Goal: Task Accomplishment & Management: Complete application form

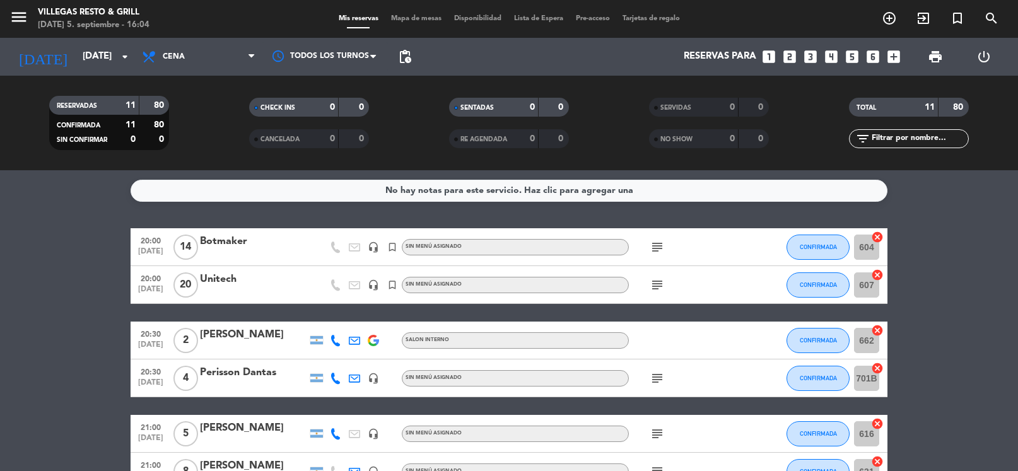
click at [853, 56] on icon "looks_5" at bounding box center [852, 57] width 16 height 16
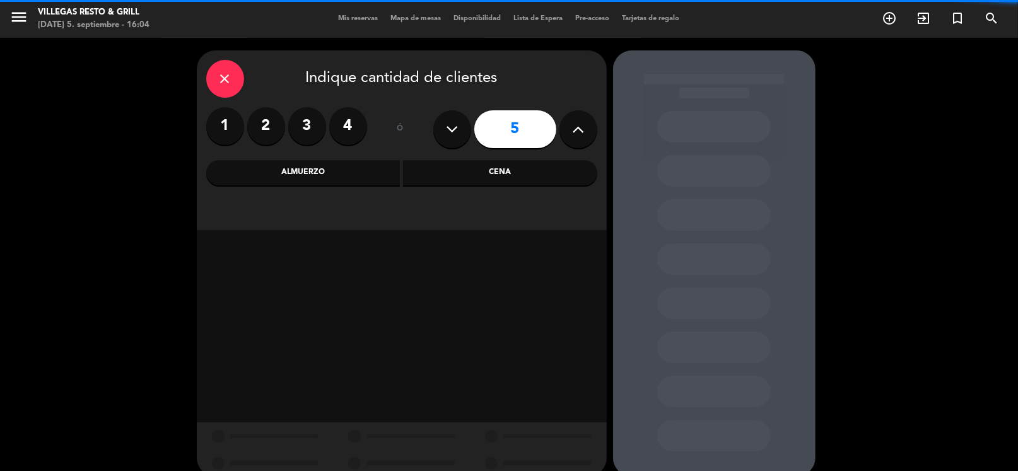
click at [503, 169] on div "Cena" at bounding box center [500, 172] width 194 height 25
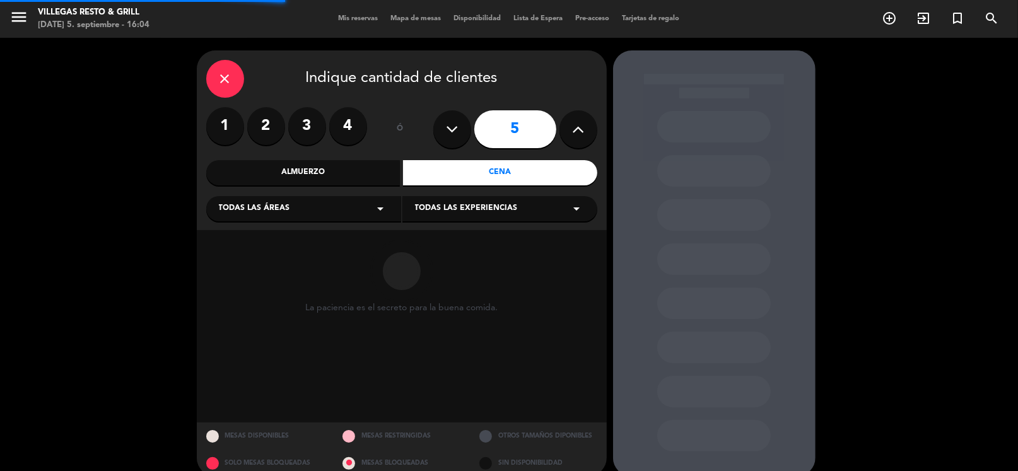
click at [301, 207] on div "Todas las áreas arrow_drop_down" at bounding box center [303, 208] width 195 height 25
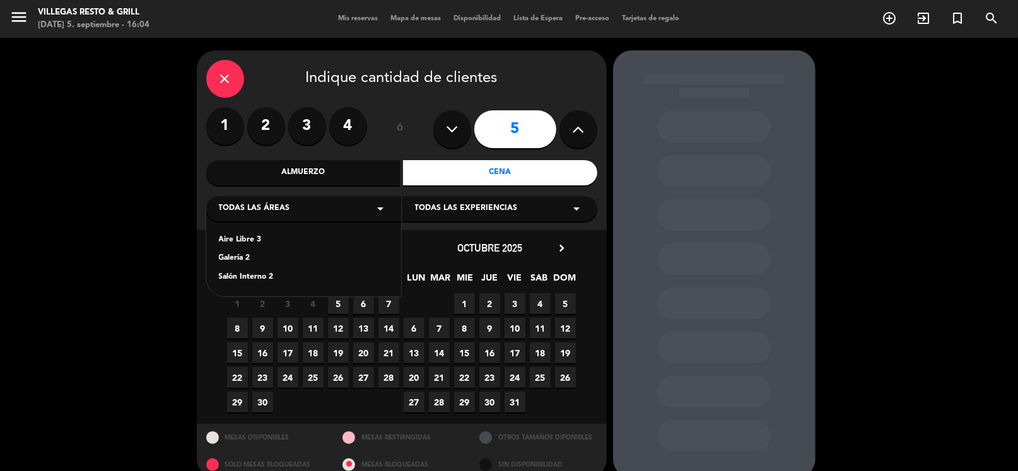
click at [293, 274] on div "Salón Interno 2" at bounding box center [304, 277] width 170 height 13
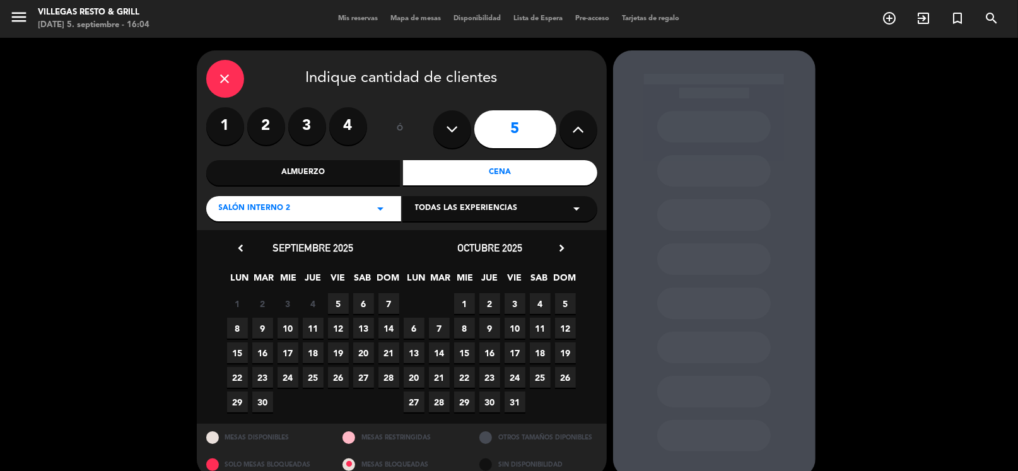
click at [343, 307] on span "5" at bounding box center [338, 303] width 21 height 21
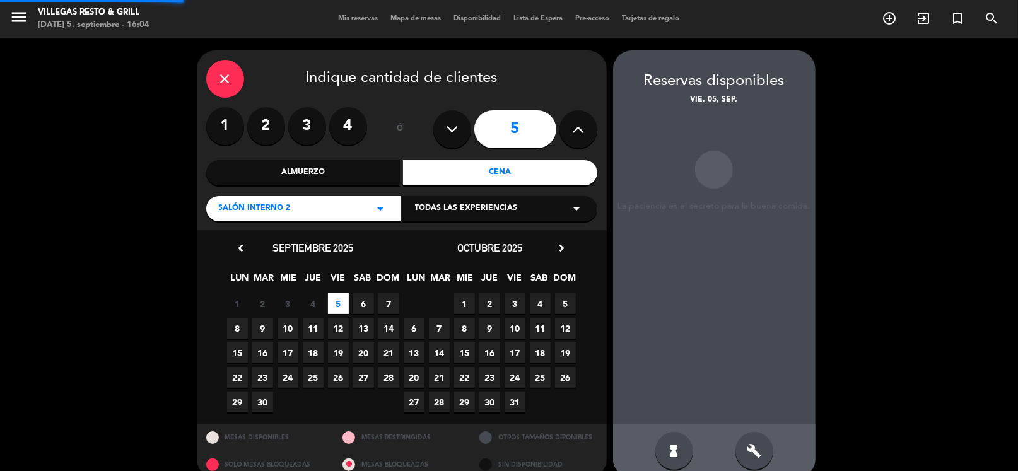
scroll to position [19, 0]
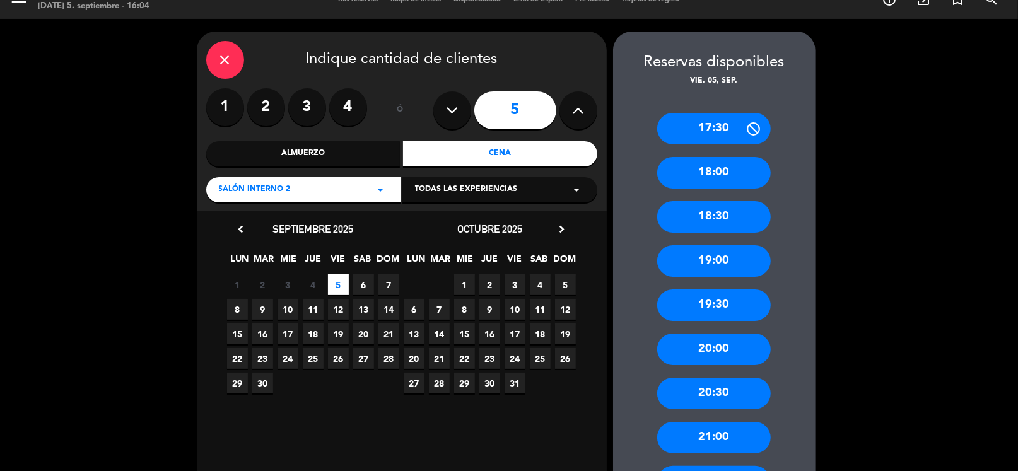
click at [705, 433] on div "21:00" at bounding box center [714, 438] width 114 height 32
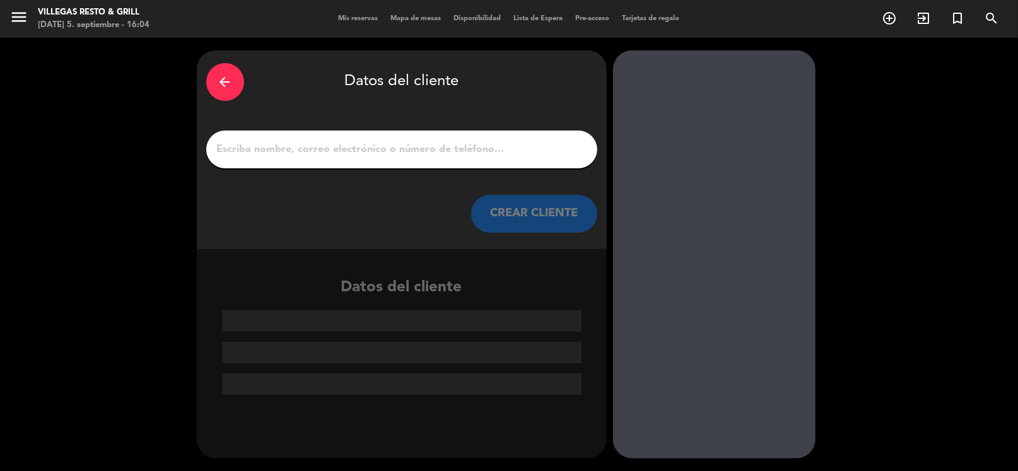
click at [257, 150] on input "1" at bounding box center [402, 150] width 372 height 18
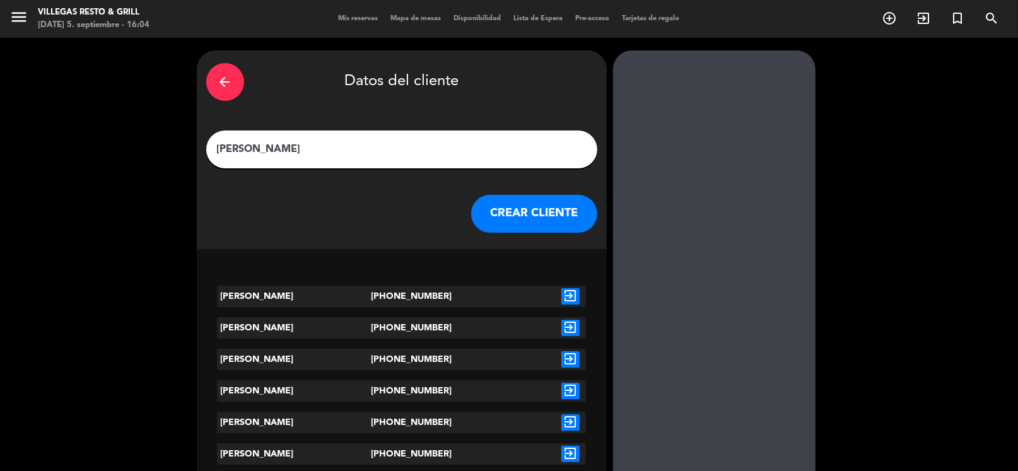
type input "[PERSON_NAME]"
click at [573, 296] on icon "exit_to_app" at bounding box center [570, 296] width 18 height 16
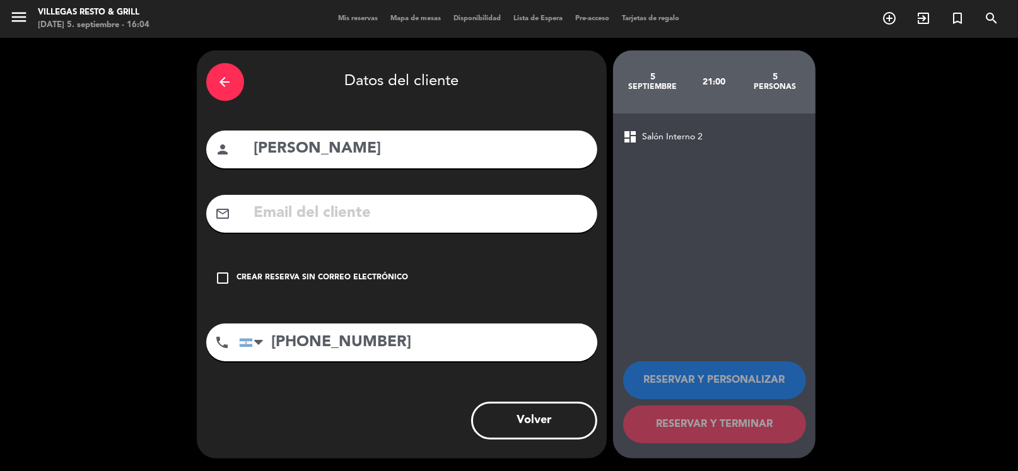
drag, startPoint x: 378, startPoint y: 280, endPoint x: 517, endPoint y: 300, distance: 140.8
click at [378, 280] on div "Crear reserva sin correo electrónico" at bounding box center [323, 278] width 172 height 13
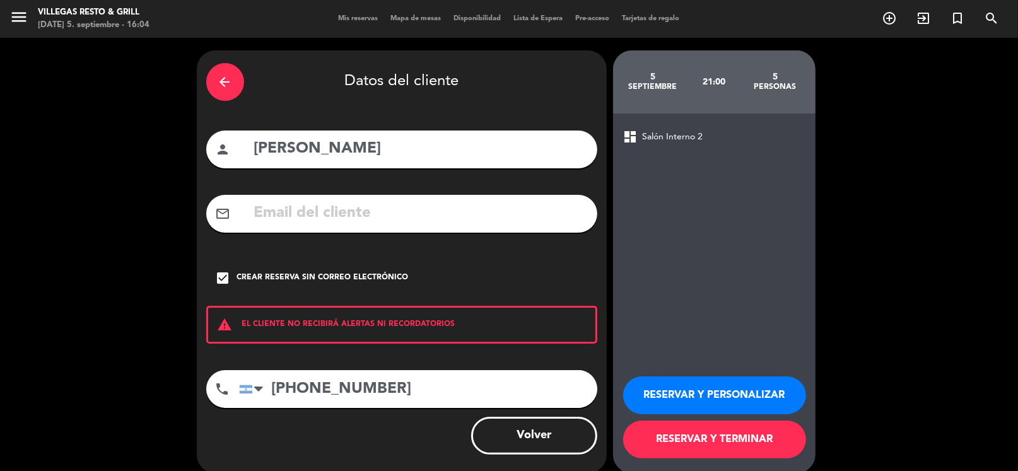
click at [671, 386] on button "RESERVAR Y PERSONALIZAR" at bounding box center [714, 396] width 183 height 38
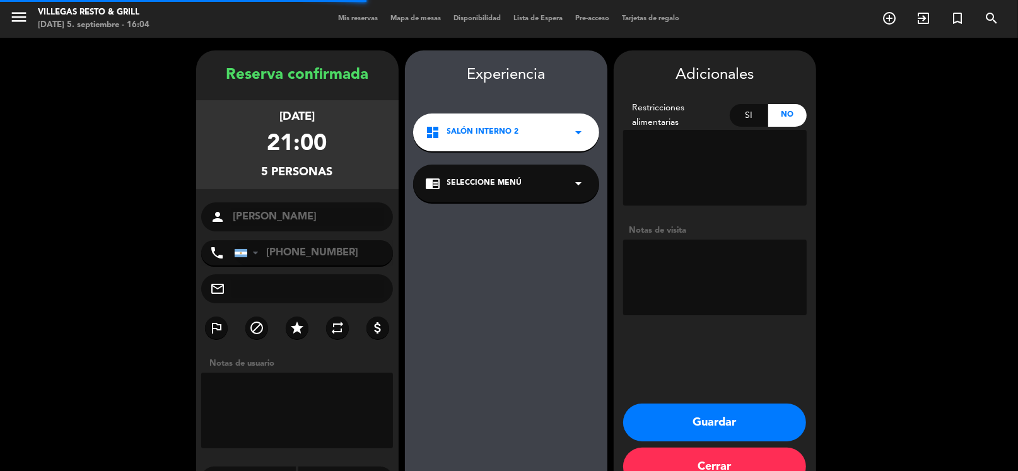
scroll to position [33, 0]
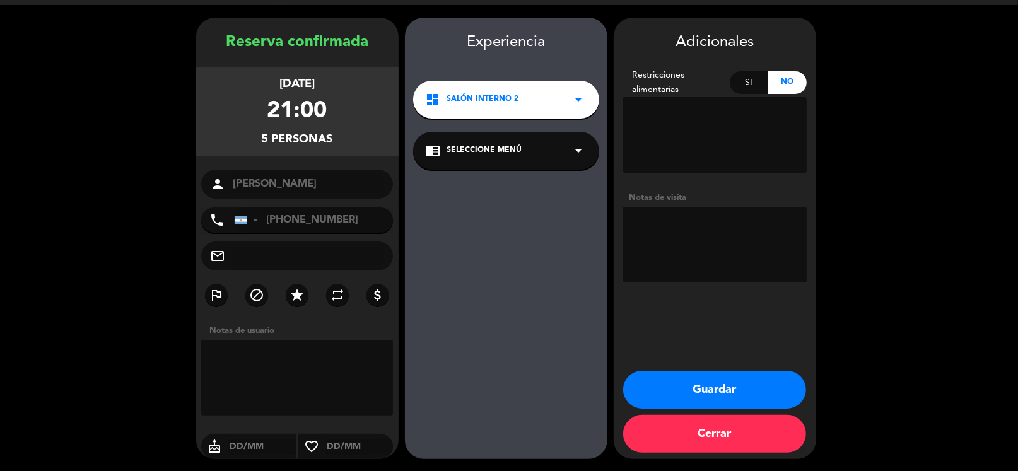
click at [677, 215] on textarea at bounding box center [715, 245] width 184 height 76
type textarea "fío vip"
click at [704, 376] on button "Guardar" at bounding box center [714, 390] width 183 height 38
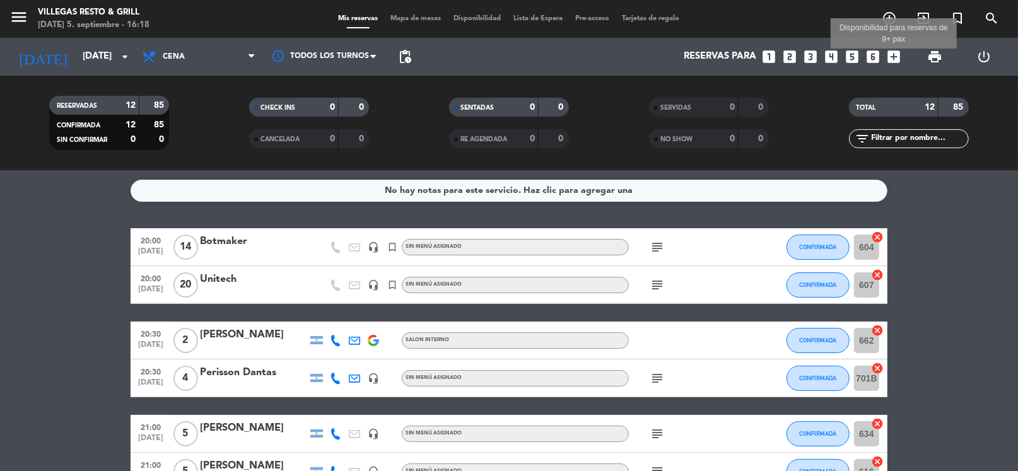
click at [899, 60] on icon "add_box" at bounding box center [893, 57] width 16 height 16
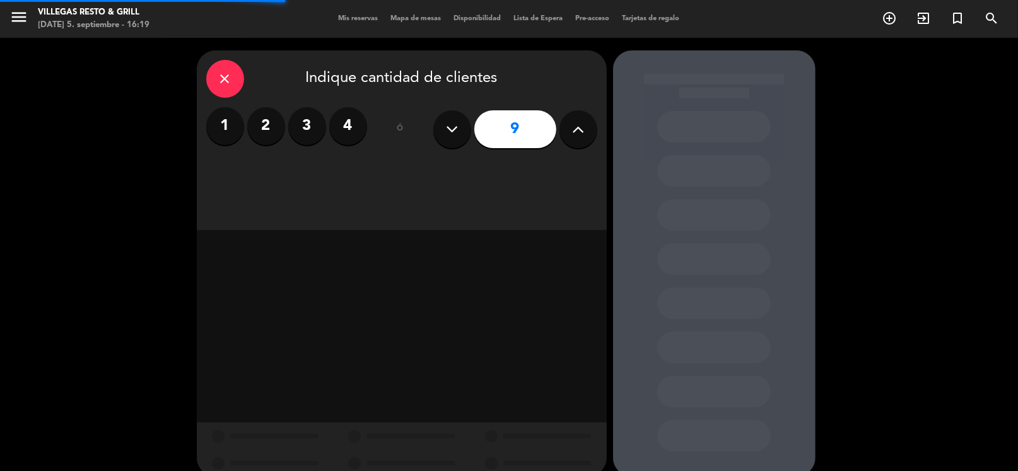
click at [457, 135] on icon at bounding box center [452, 129] width 12 height 19
click at [458, 134] on button at bounding box center [452, 129] width 38 height 38
type input "7"
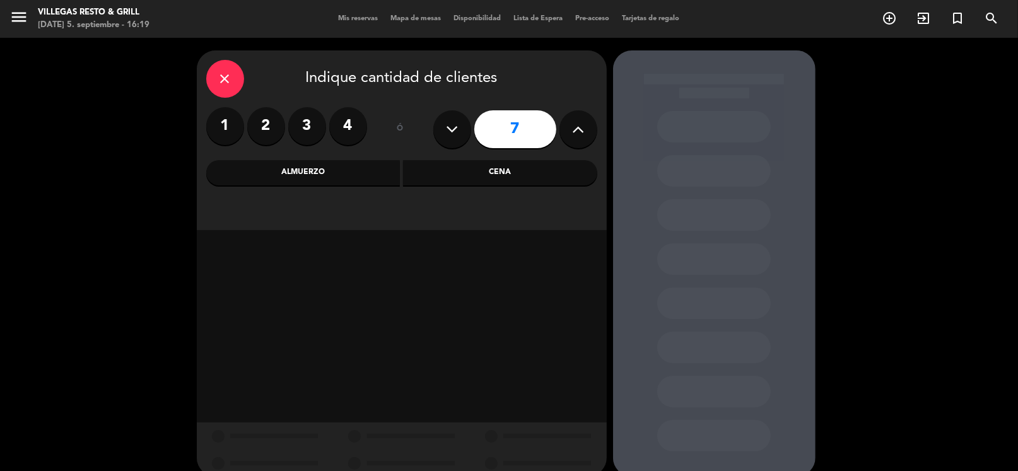
click at [435, 175] on div "Cena" at bounding box center [500, 172] width 194 height 25
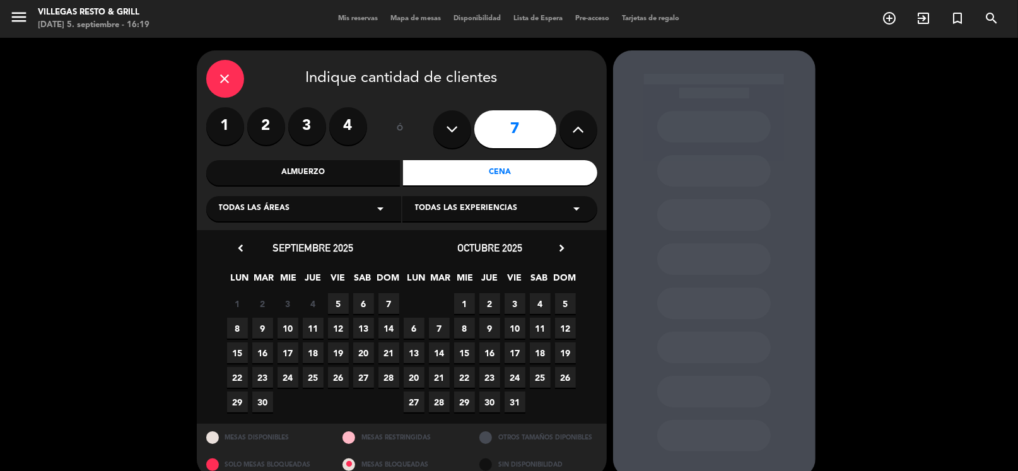
click at [340, 172] on div "Almuerzo" at bounding box center [303, 172] width 194 height 25
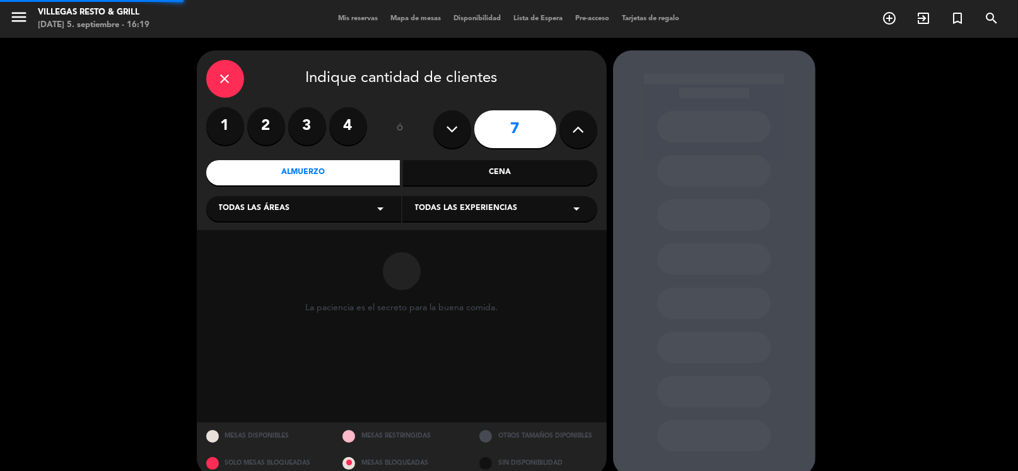
click at [356, 217] on div "Todas las áreas arrow_drop_down" at bounding box center [303, 208] width 195 height 25
drag, startPoint x: 267, startPoint y: 281, endPoint x: 279, endPoint y: 303, distance: 25.1
click at [266, 281] on div "Salón Interno 2" at bounding box center [304, 277] width 170 height 13
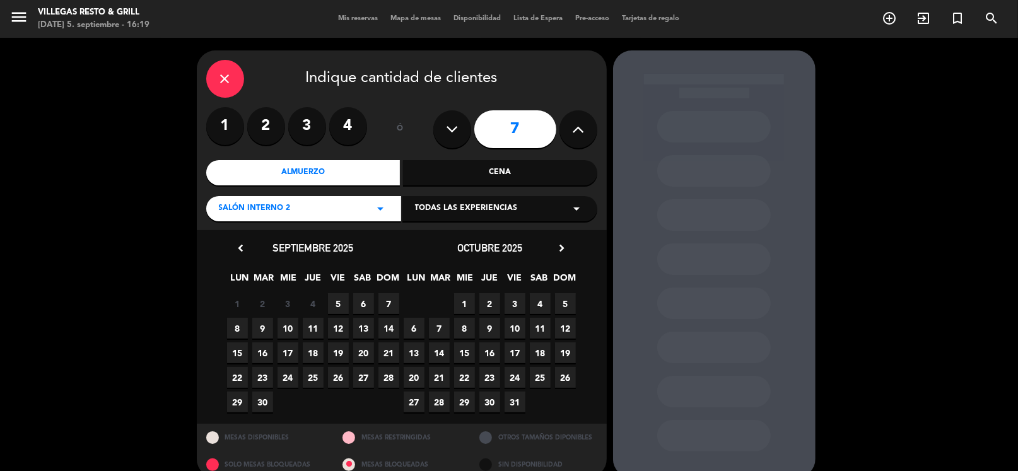
click at [318, 330] on span "11" at bounding box center [313, 328] width 21 height 21
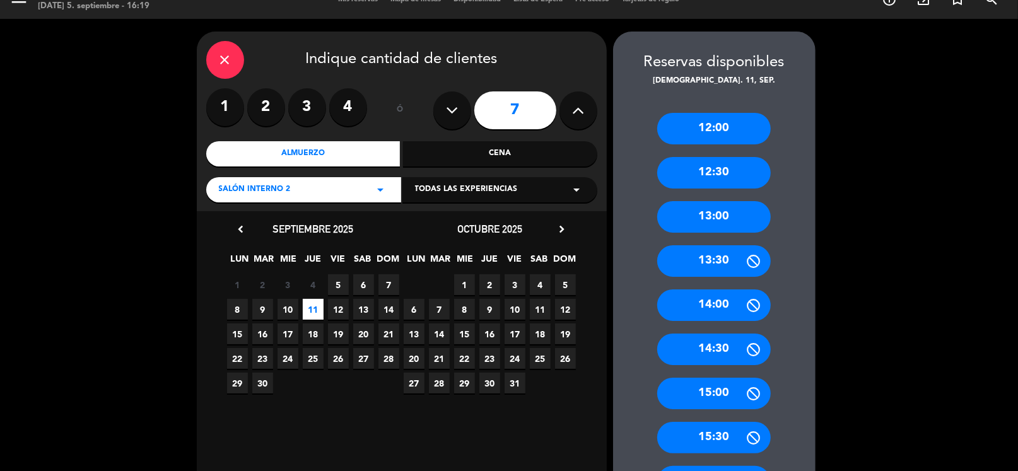
click at [733, 177] on div "12:30" at bounding box center [714, 173] width 114 height 32
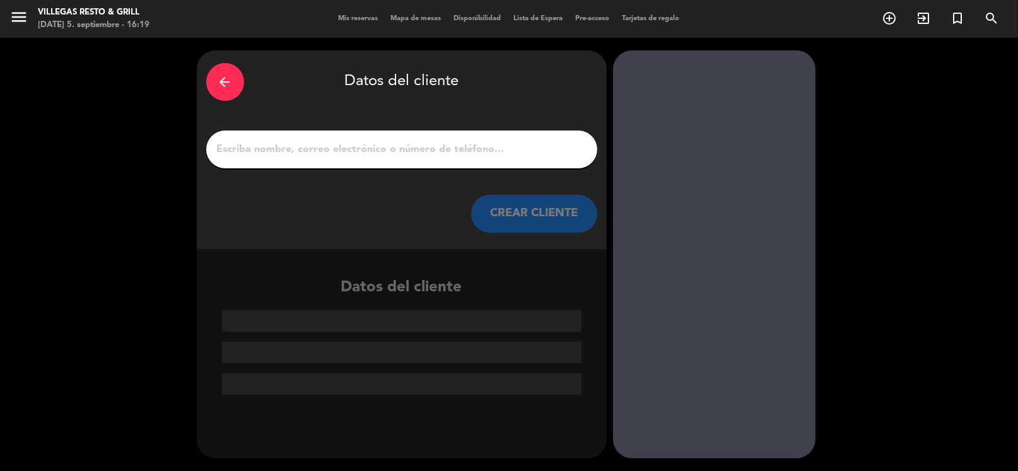
scroll to position [0, 0]
click at [439, 145] on input "1" at bounding box center [402, 150] width 372 height 18
paste input "[PERSON_NAME]"
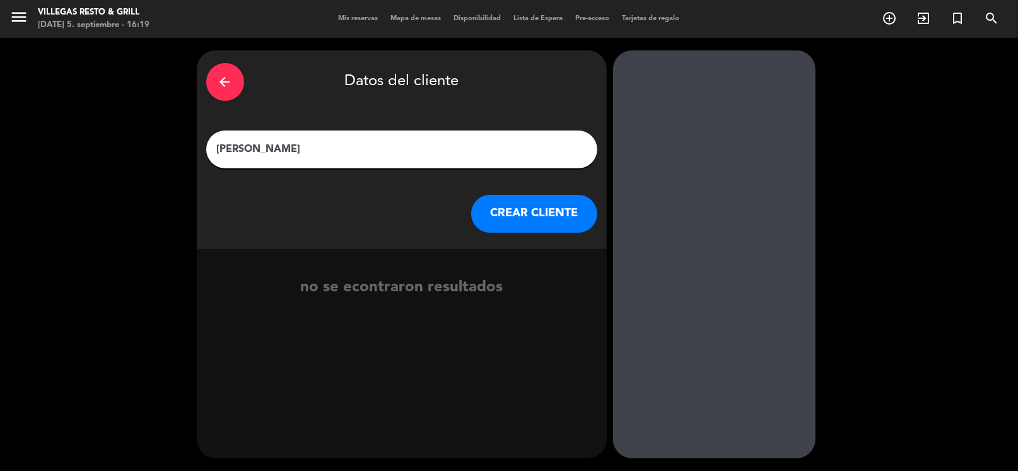
type input "[PERSON_NAME]"
click at [515, 209] on button "CREAR CLIENTE" at bounding box center [534, 214] width 126 height 38
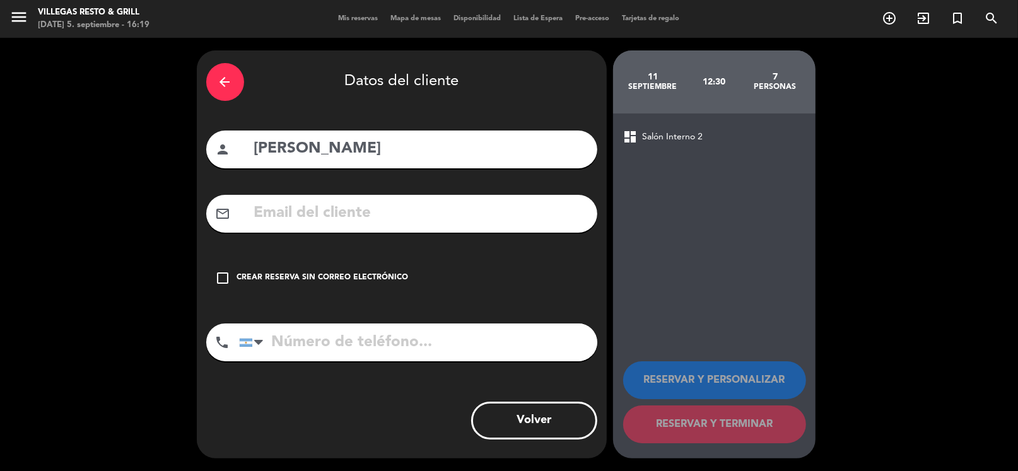
click at [394, 225] on input "text" at bounding box center [420, 214] width 335 height 26
paste input "[PERSON_NAME][EMAIL_ADDRESS][PERSON_NAME][DOMAIN_NAME]"
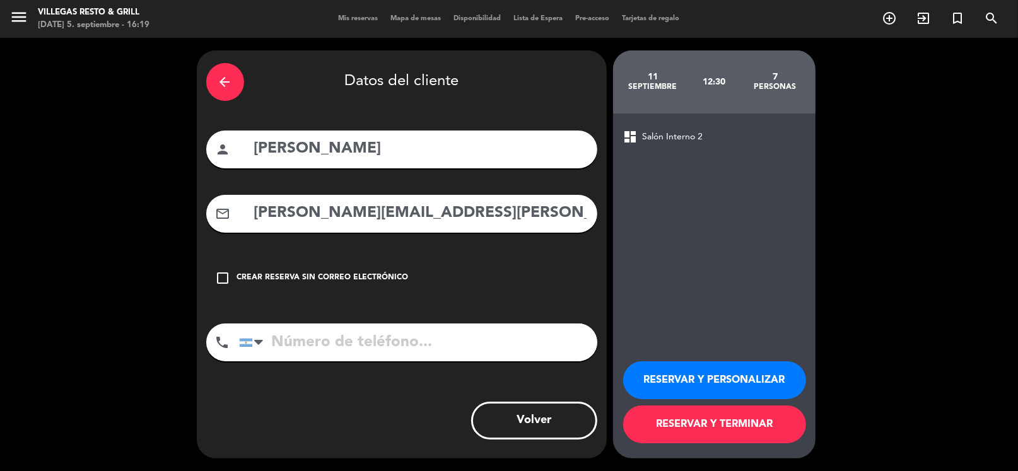
type input "[PERSON_NAME][EMAIL_ADDRESS][PERSON_NAME][DOMAIN_NAME]"
drag, startPoint x: 447, startPoint y: 352, endPoint x: 450, endPoint y: 344, distance: 8.6
click at [447, 351] on input "tel" at bounding box center [418, 343] width 358 height 38
paste input "[PHONE_NUMBER]"
type input "[PHONE_NUMBER]"
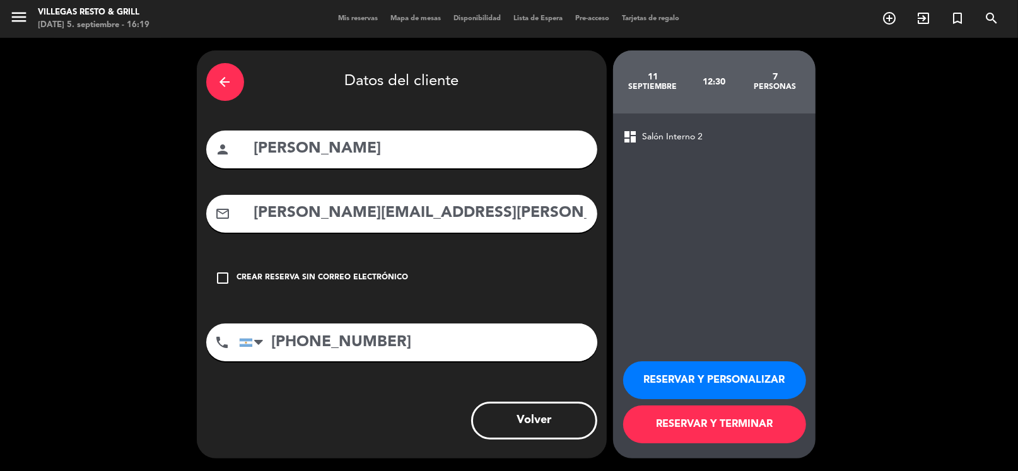
click at [677, 380] on button "RESERVAR Y PERSONALIZAR" at bounding box center [714, 380] width 183 height 38
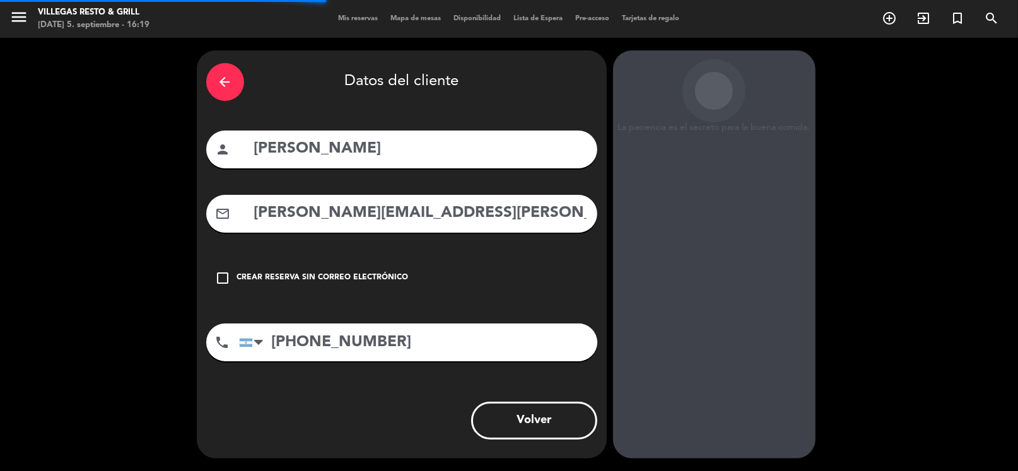
scroll to position [33, 0]
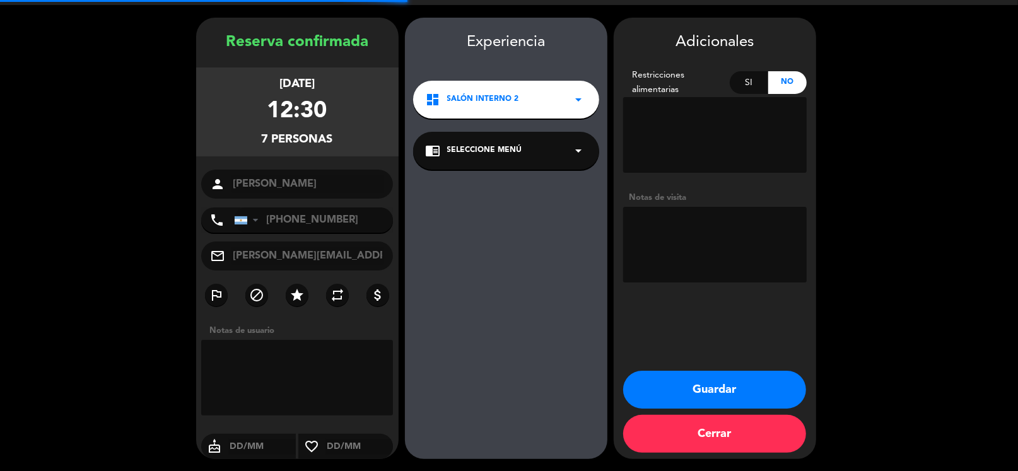
click at [705, 237] on textarea at bounding box center [715, 245] width 184 height 76
type textarea "FIO"
click at [687, 373] on button "Guardar" at bounding box center [714, 390] width 183 height 38
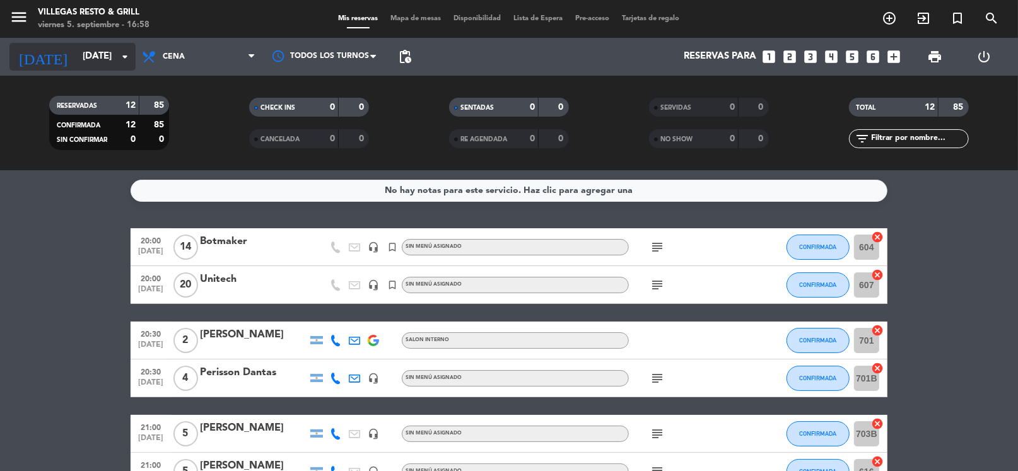
click at [78, 50] on input "[DATE]" at bounding box center [137, 57] width 123 height 24
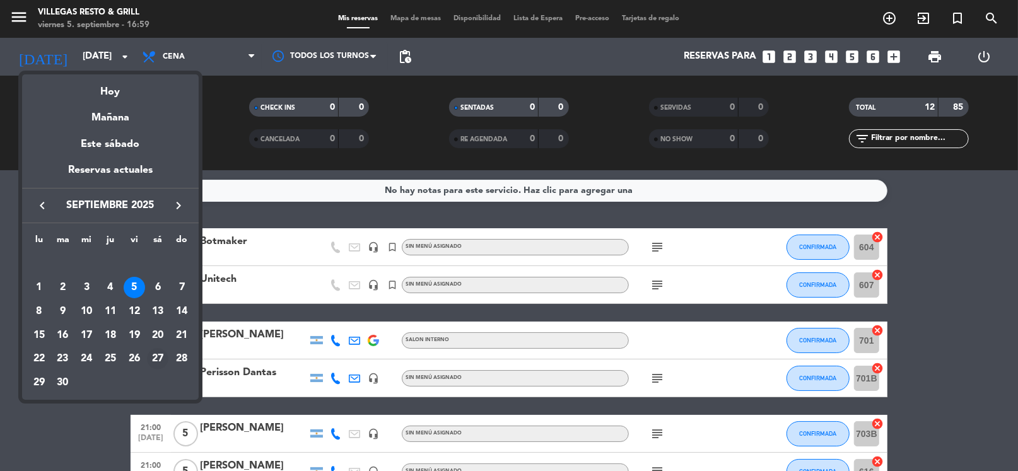
click at [155, 358] on div "27" at bounding box center [157, 358] width 21 height 21
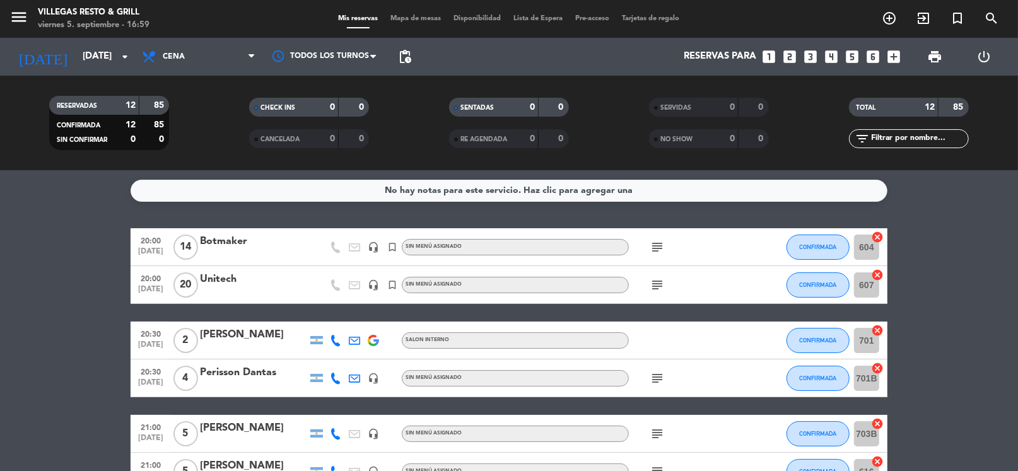
type input "[DATE]"
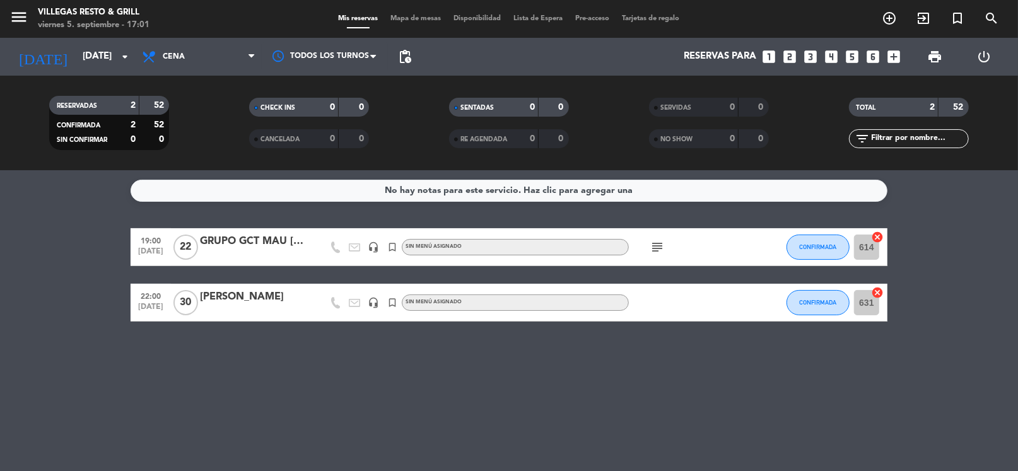
click at [250, 302] on div "[PERSON_NAME]" at bounding box center [253, 297] width 107 height 16
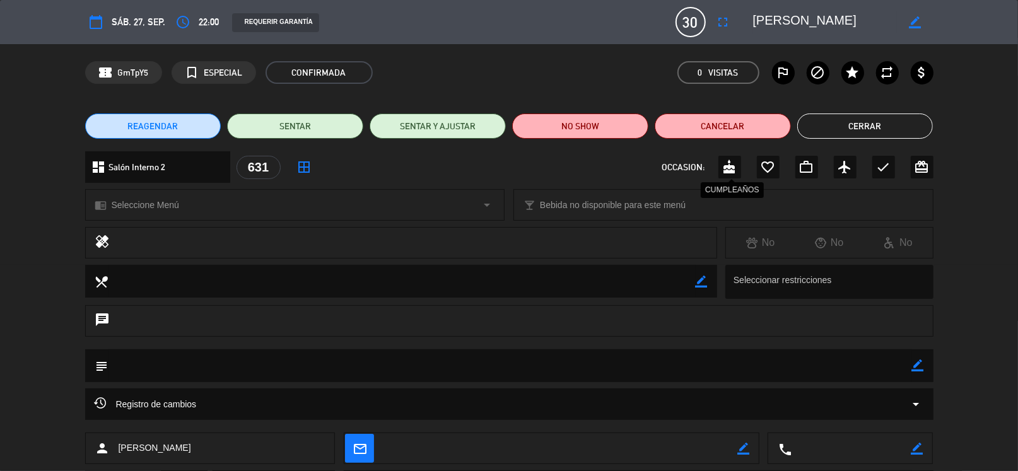
click at [733, 167] on icon "cake" at bounding box center [729, 167] width 15 height 15
click at [916, 361] on icon "border_color" at bounding box center [918, 365] width 12 height 12
click at [853, 358] on textarea at bounding box center [510, 365] width 804 height 32
click at [913, 370] on icon at bounding box center [918, 365] width 12 height 12
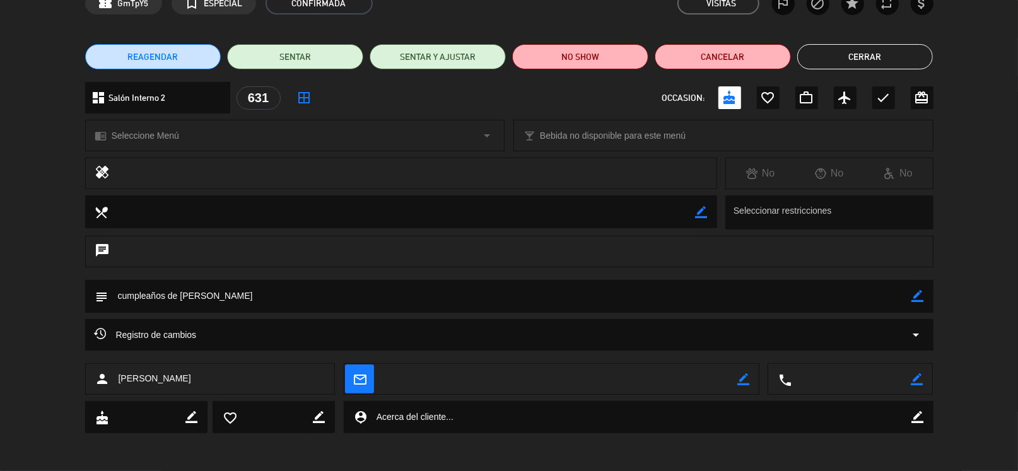
drag, startPoint x: 913, startPoint y: 295, endPoint x: 850, endPoint y: 299, distance: 63.2
click at [913, 295] on icon "border_color" at bounding box center [918, 296] width 12 height 12
click at [851, 299] on textarea at bounding box center [510, 296] width 804 height 32
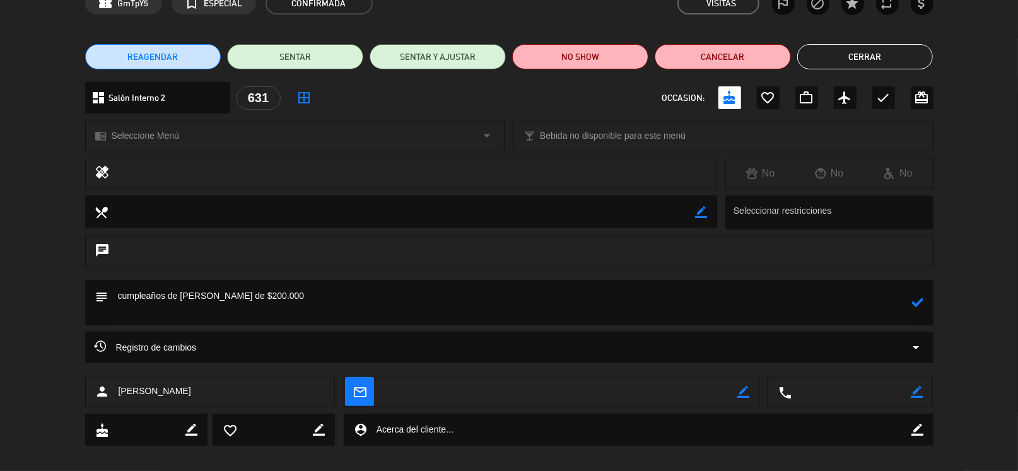
type textarea "cumpleaños de [PERSON_NAME] de $200.000"
click at [919, 301] on icon at bounding box center [918, 302] width 12 height 12
click at [873, 61] on button "Cerrar" at bounding box center [865, 56] width 136 height 25
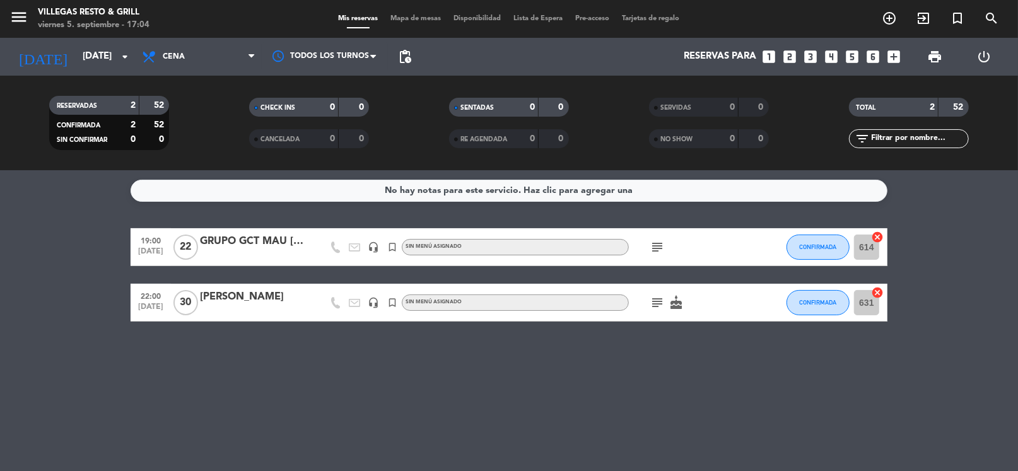
click at [237, 305] on div "[PERSON_NAME]" at bounding box center [253, 297] width 107 height 16
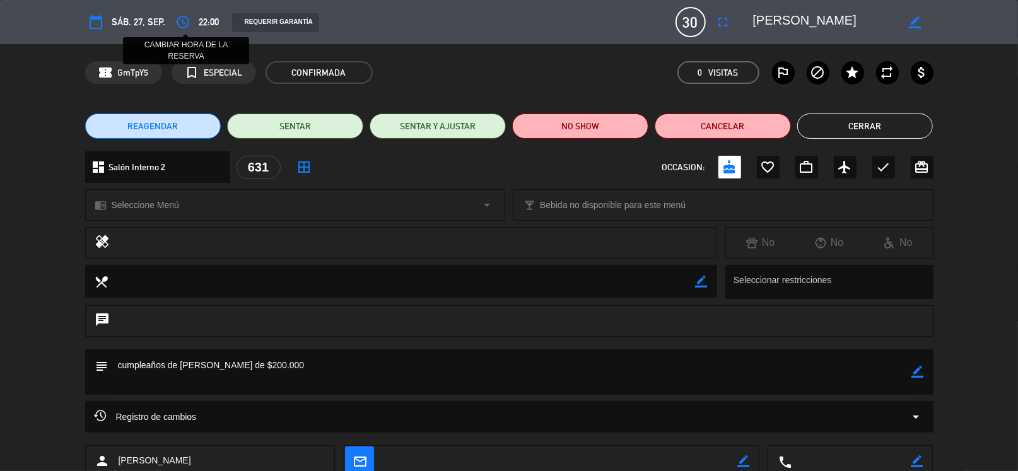
click at [189, 23] on icon "access_time" at bounding box center [183, 22] width 15 height 15
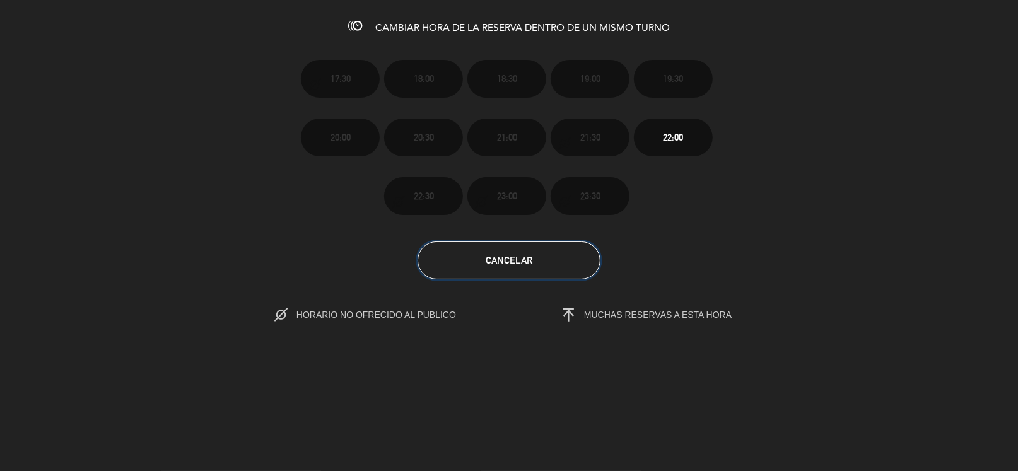
click at [523, 266] on button "Cancelar" at bounding box center [509, 261] width 183 height 38
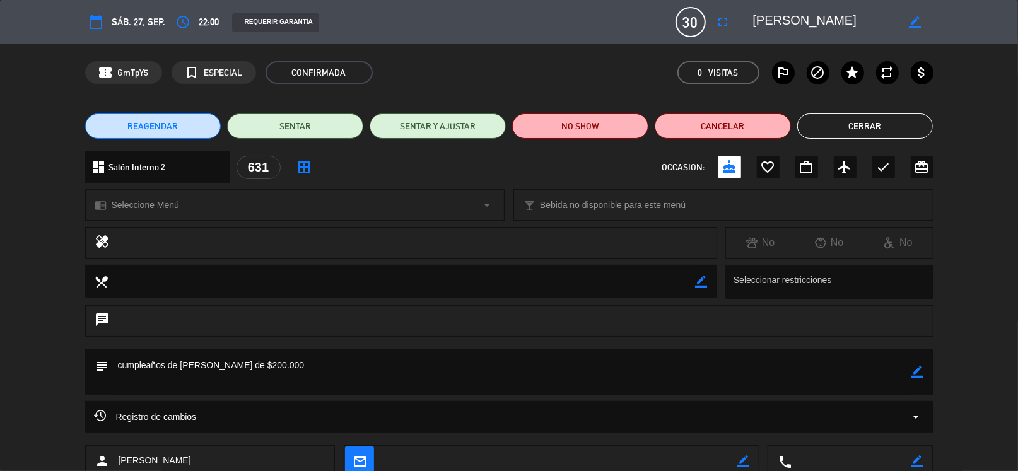
drag, startPoint x: 913, startPoint y: 370, endPoint x: 750, endPoint y: 350, distance: 164.6
click at [913, 371] on icon "border_color" at bounding box center [918, 372] width 12 height 12
click at [683, 346] on div "chat" at bounding box center [509, 327] width 1018 height 44
click at [266, 385] on textarea at bounding box center [510, 371] width 804 height 45
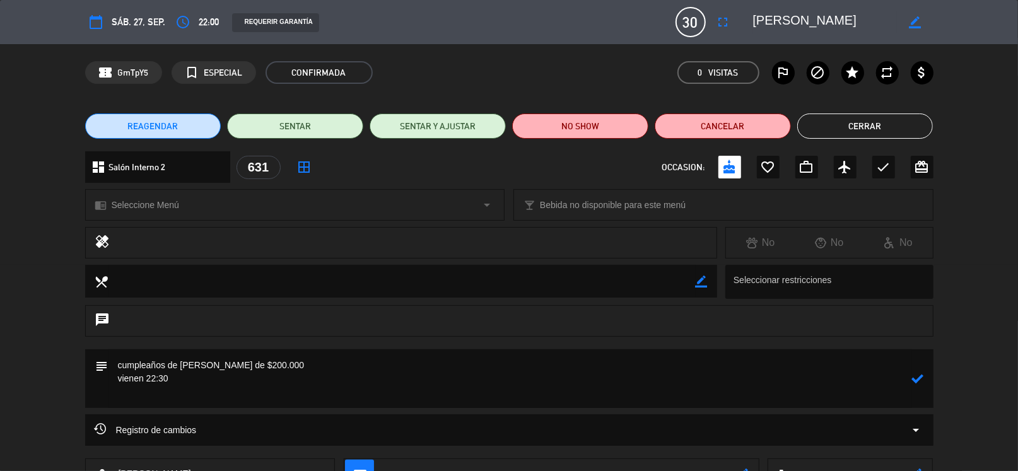
type textarea "cumpleaños de [PERSON_NAME] de $200.000 vienen 22:30"
click at [921, 377] on icon at bounding box center [918, 379] width 12 height 12
click at [853, 134] on button "Cerrar" at bounding box center [865, 126] width 136 height 25
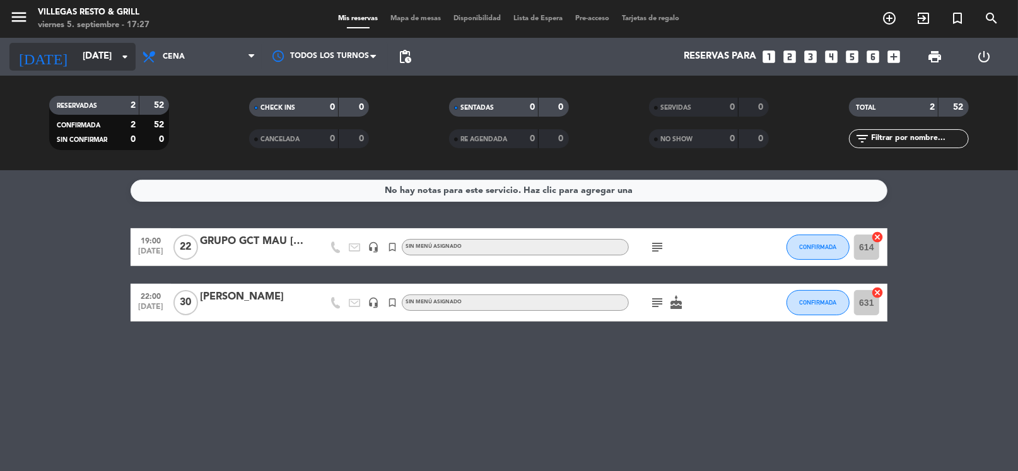
click at [96, 49] on input "[DATE]" at bounding box center [137, 57] width 123 height 24
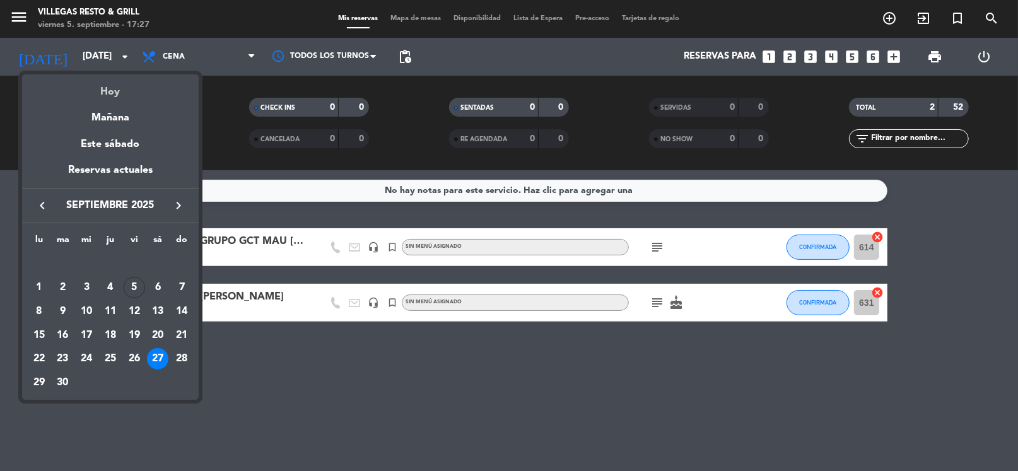
click at [112, 95] on div "Hoy" at bounding box center [110, 87] width 177 height 26
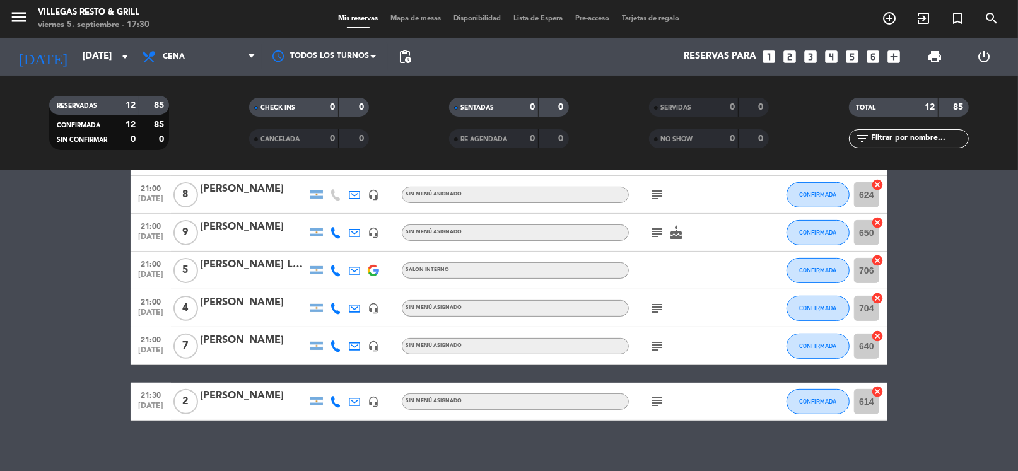
scroll to position [0, 0]
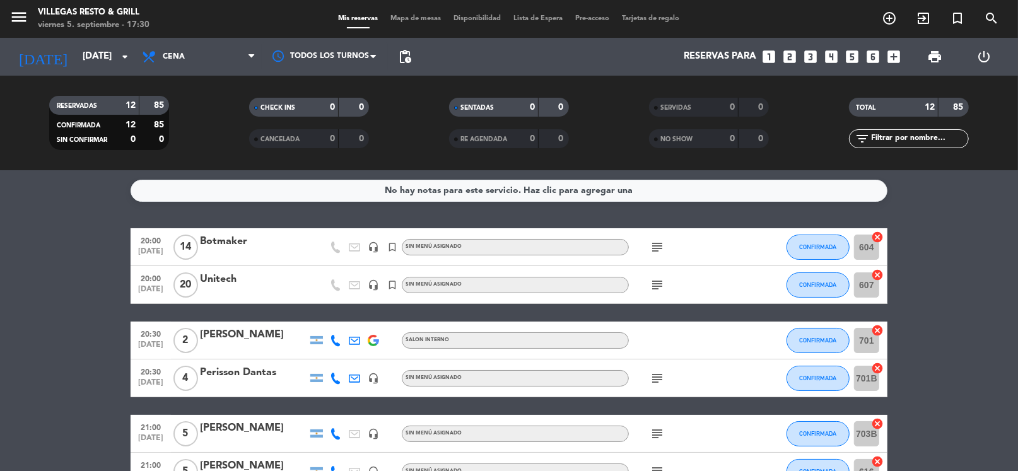
click at [655, 283] on icon "subject" at bounding box center [657, 285] width 15 height 15
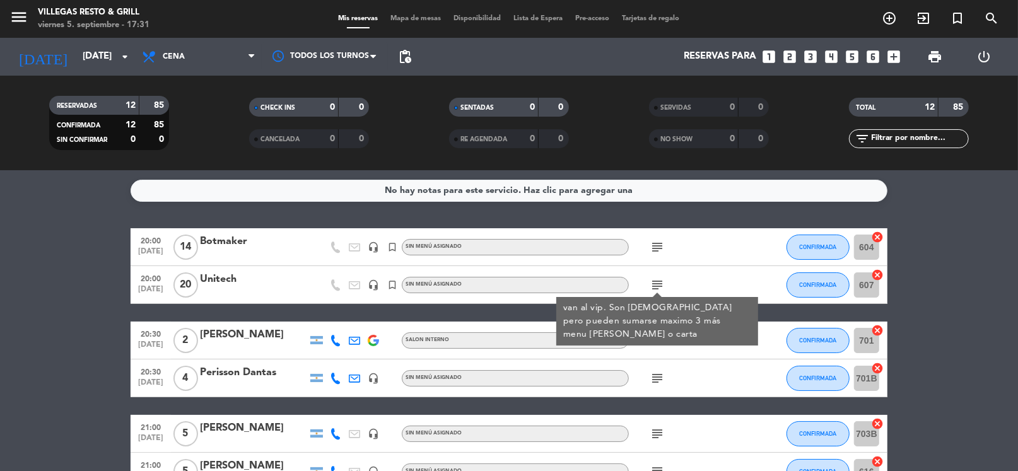
click at [655, 283] on icon "subject" at bounding box center [657, 285] width 15 height 15
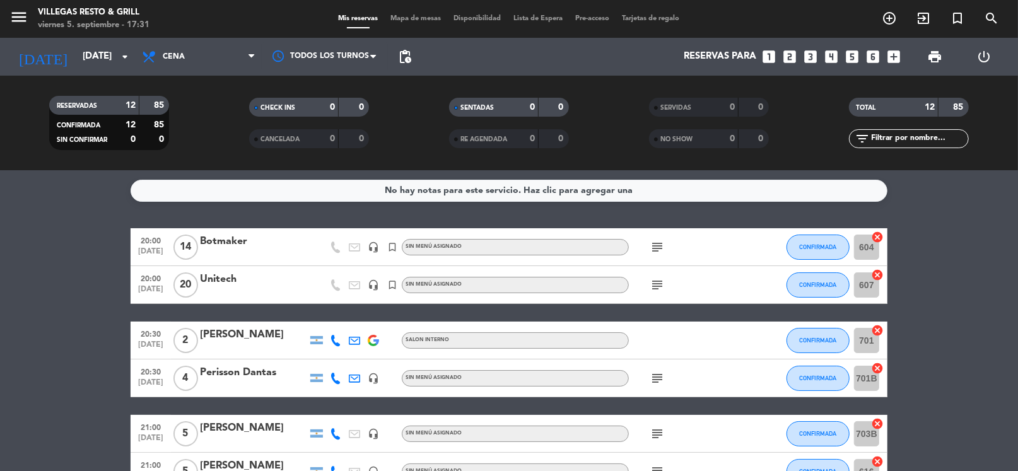
click at [661, 245] on icon "subject" at bounding box center [657, 247] width 15 height 15
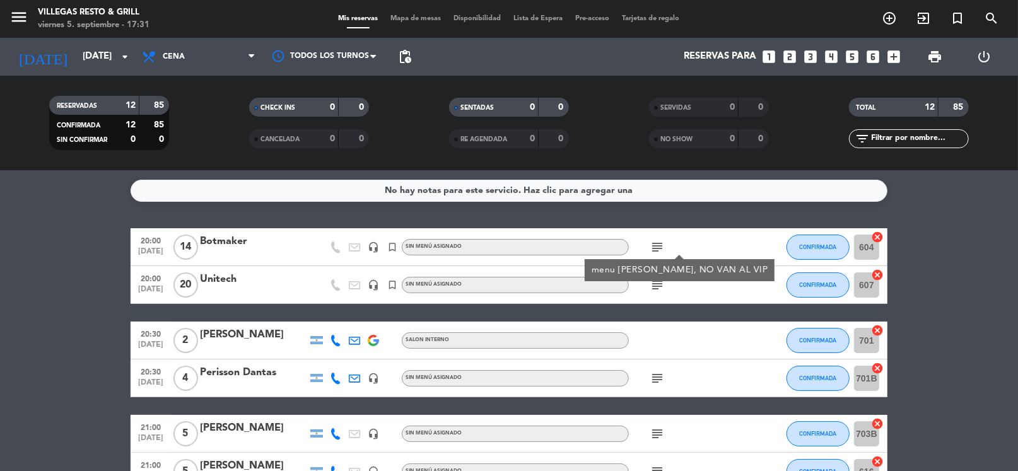
click at [660, 245] on icon "subject" at bounding box center [657, 247] width 15 height 15
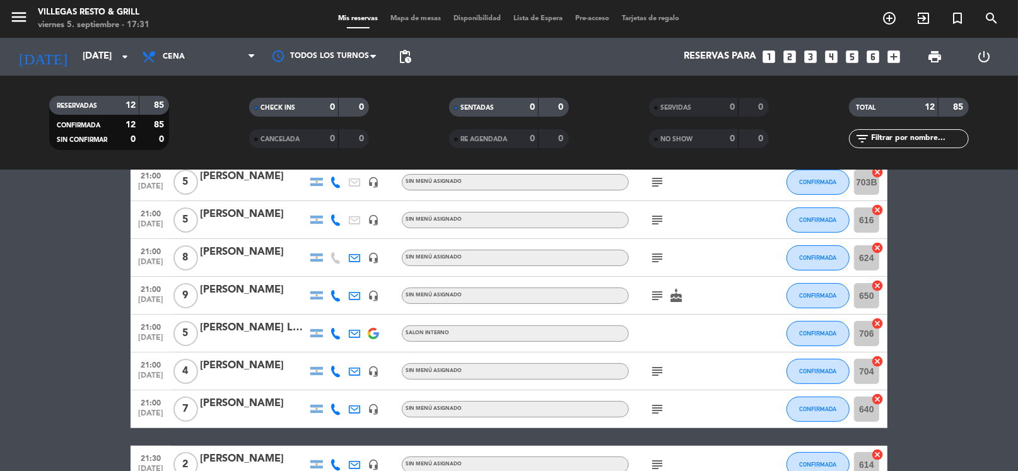
scroll to position [327, 0]
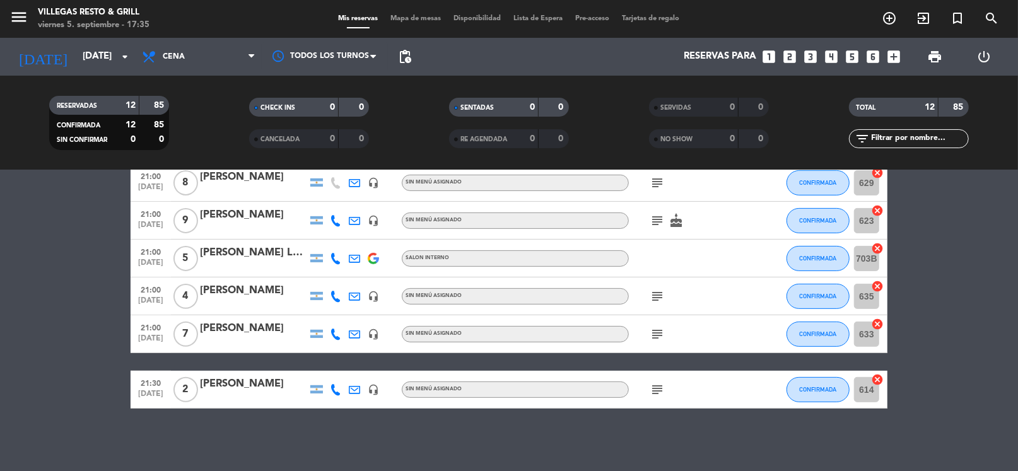
click at [658, 180] on icon "subject" at bounding box center [657, 182] width 15 height 15
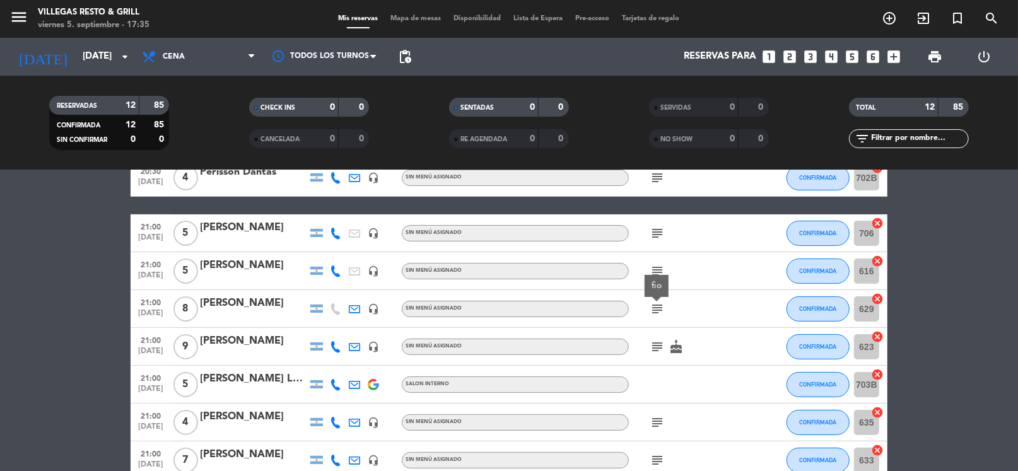
click at [655, 345] on icon "subject" at bounding box center [657, 346] width 15 height 15
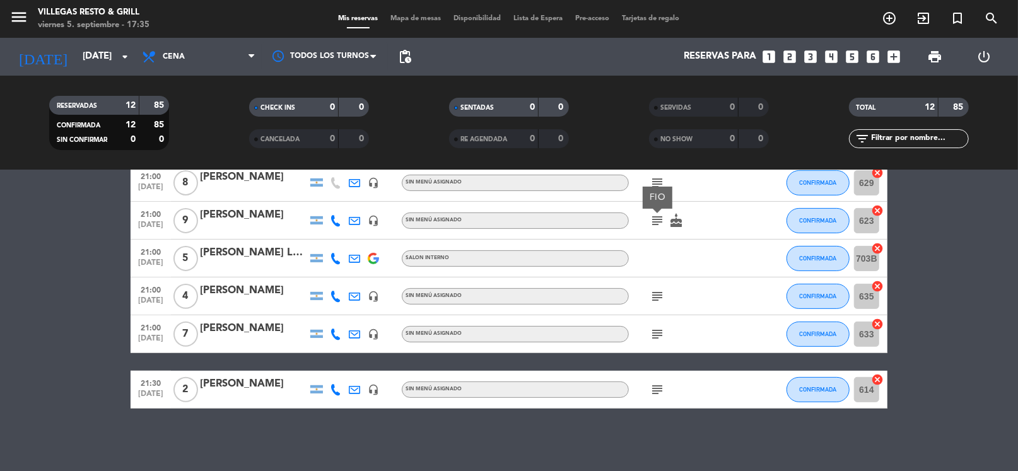
click at [653, 330] on icon "subject" at bounding box center [657, 334] width 15 height 15
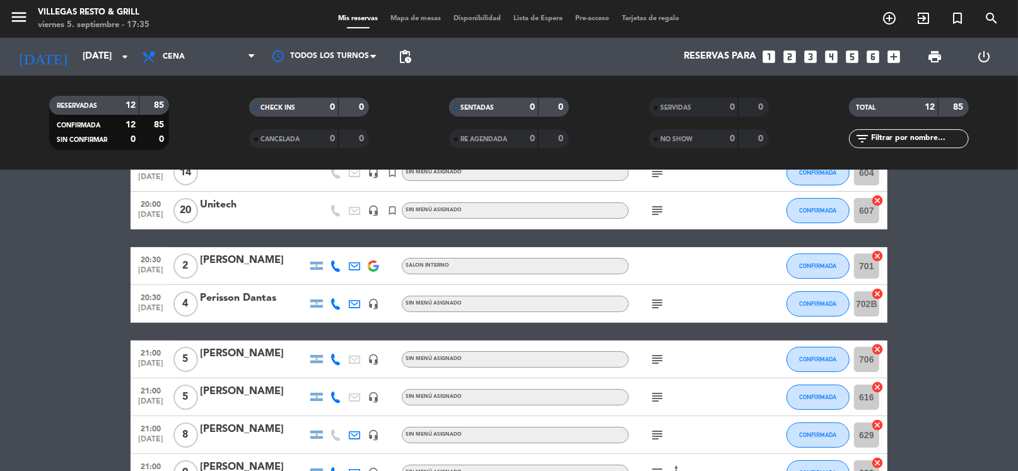
click at [653, 361] on icon "subject" at bounding box center [657, 359] width 15 height 15
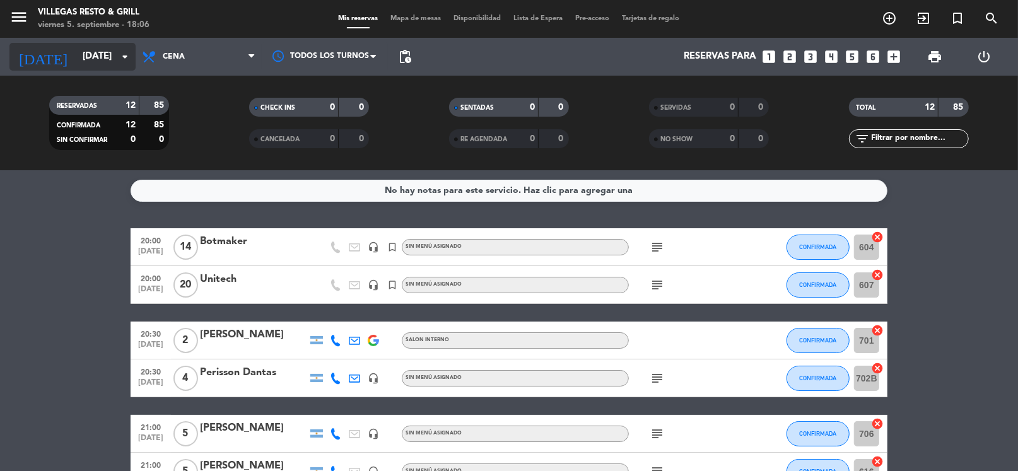
click at [94, 55] on input "[DATE]" at bounding box center [137, 57] width 123 height 24
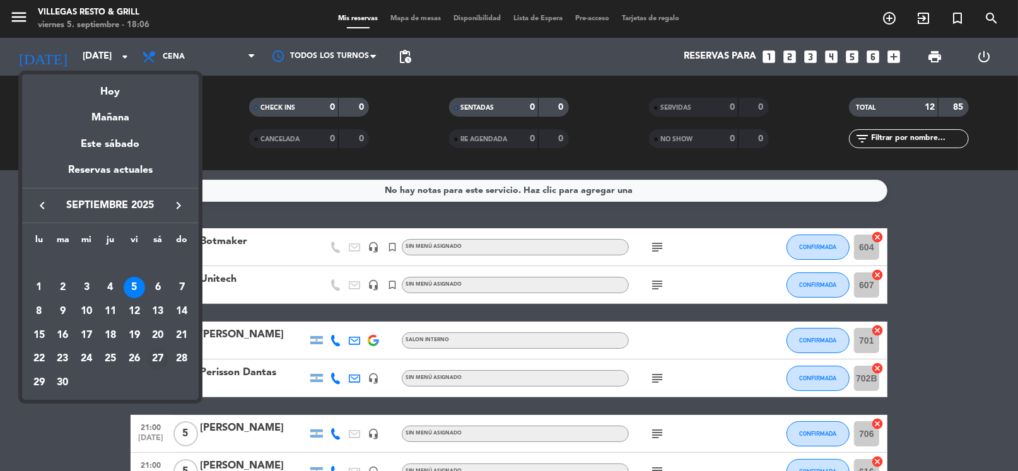
click at [162, 356] on div "27" at bounding box center [157, 358] width 21 height 21
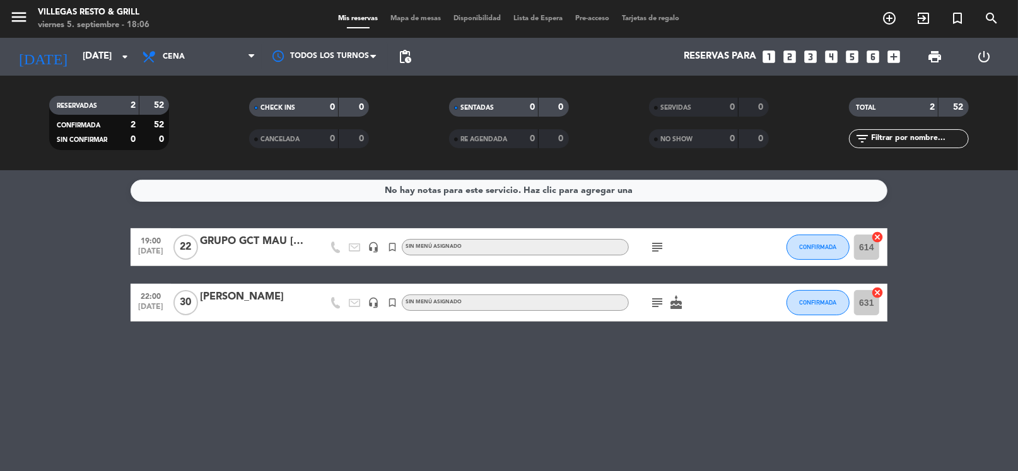
click at [657, 302] on icon "subject" at bounding box center [657, 302] width 15 height 15
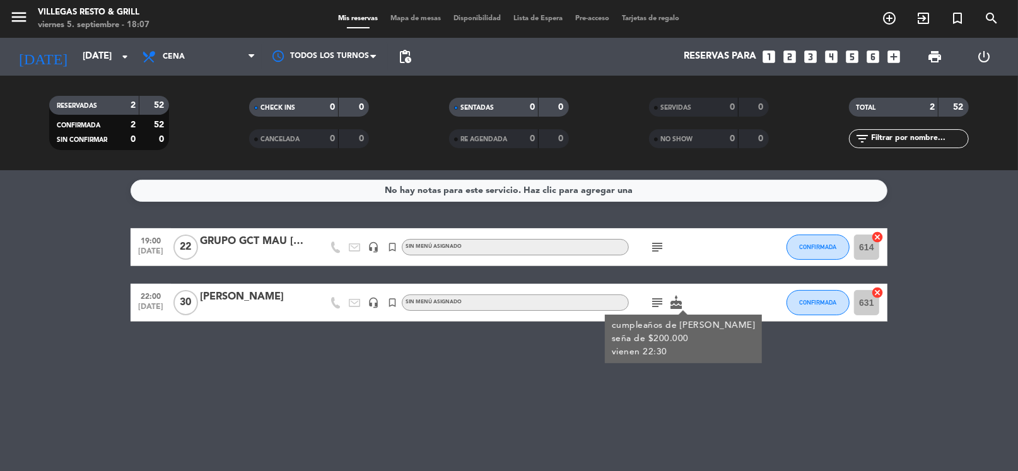
click at [732, 399] on div "No hay notas para este servicio. Haz clic para agregar una 19:00 [DATE] GRUPO G…" at bounding box center [509, 320] width 1018 height 301
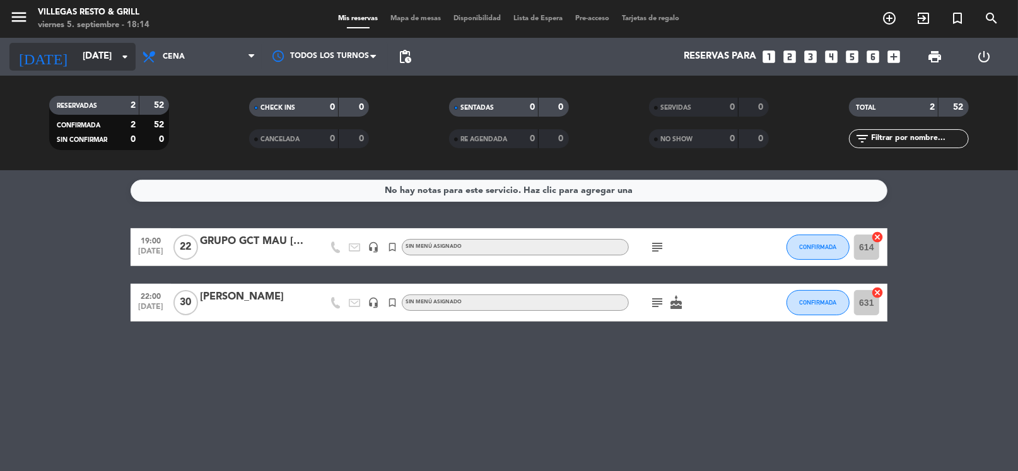
click at [95, 53] on input "[DATE]" at bounding box center [137, 57] width 123 height 24
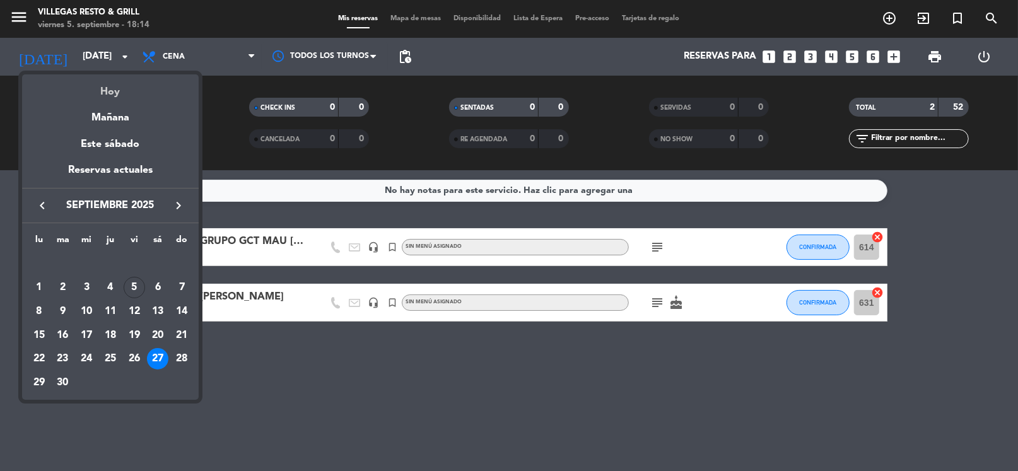
click at [120, 87] on div "Hoy" at bounding box center [110, 87] width 177 height 26
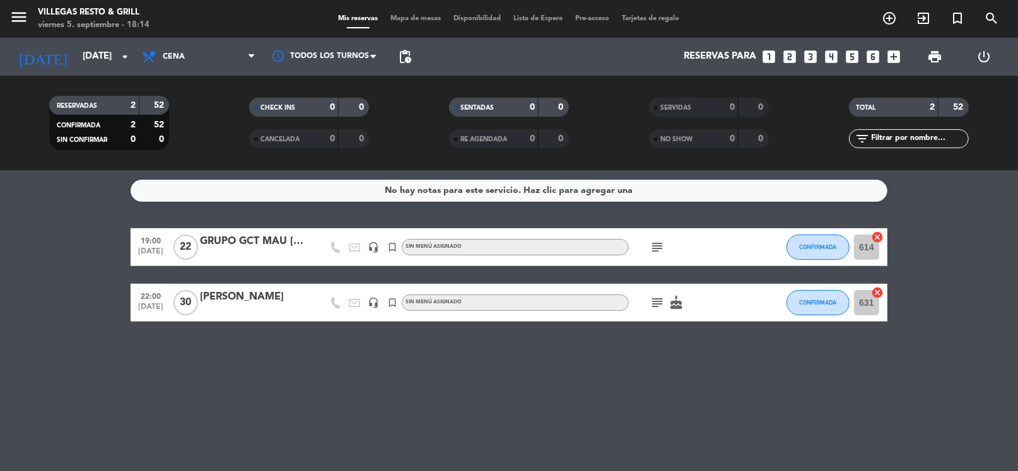
type input "[DATE]"
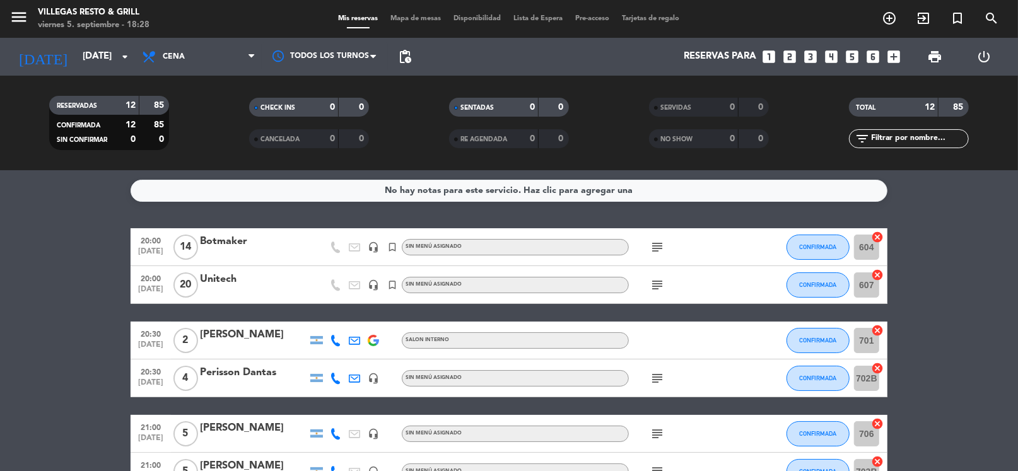
click at [791, 59] on icon "looks_two" at bounding box center [789, 57] width 16 height 16
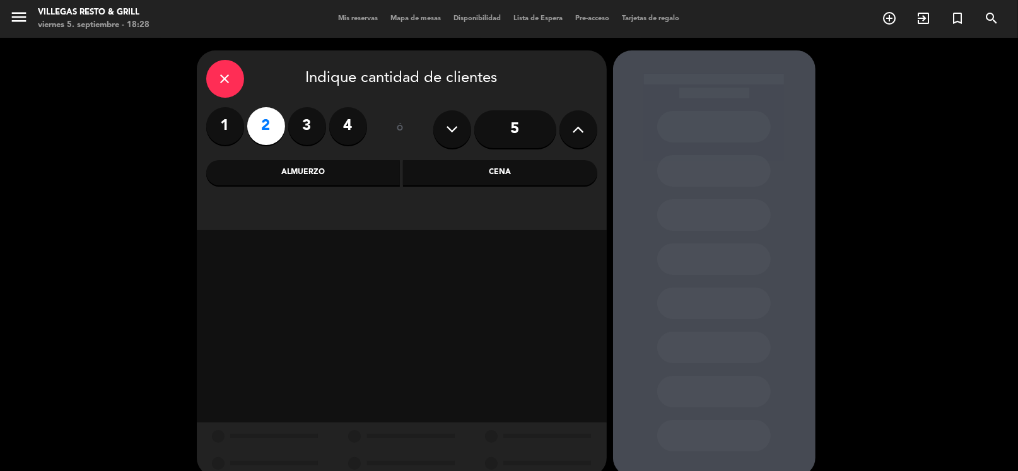
click at [461, 175] on div "Cena" at bounding box center [500, 172] width 194 height 25
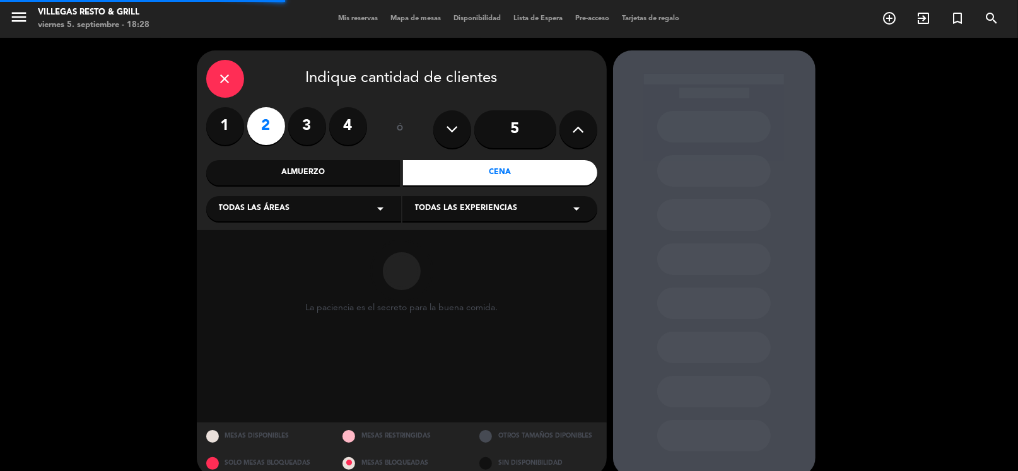
click at [376, 205] on icon "arrow_drop_down" at bounding box center [380, 208] width 15 height 15
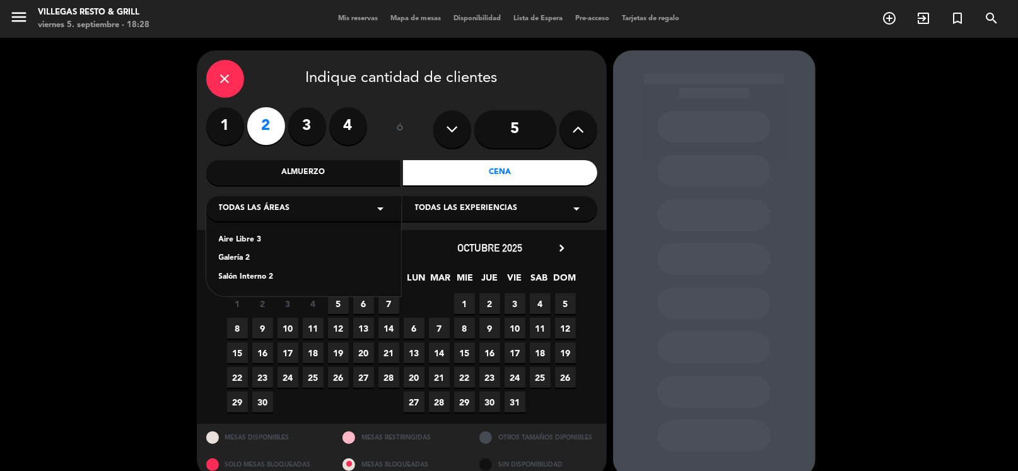
drag, startPoint x: 258, startPoint y: 280, endPoint x: 286, endPoint y: 283, distance: 27.9
click at [259, 280] on div "Salón Interno 2" at bounding box center [304, 277] width 170 height 13
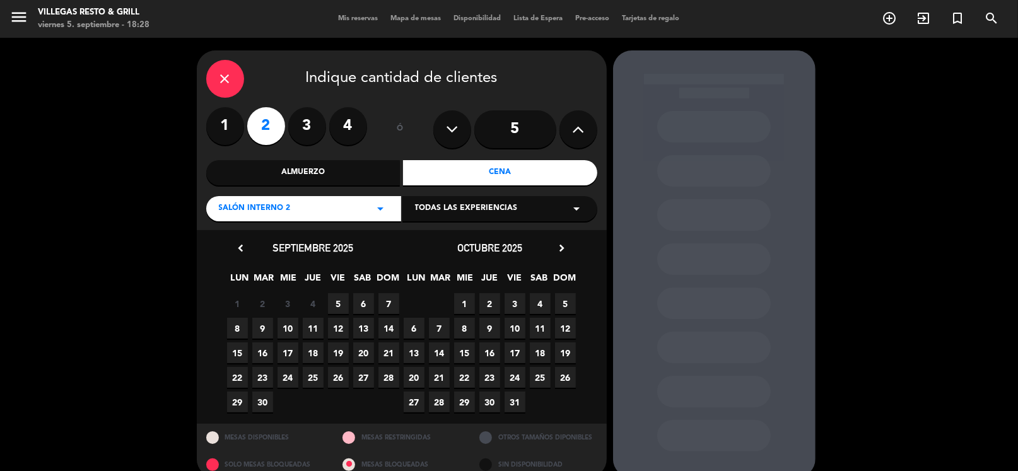
click at [343, 301] on span "5" at bounding box center [338, 303] width 21 height 21
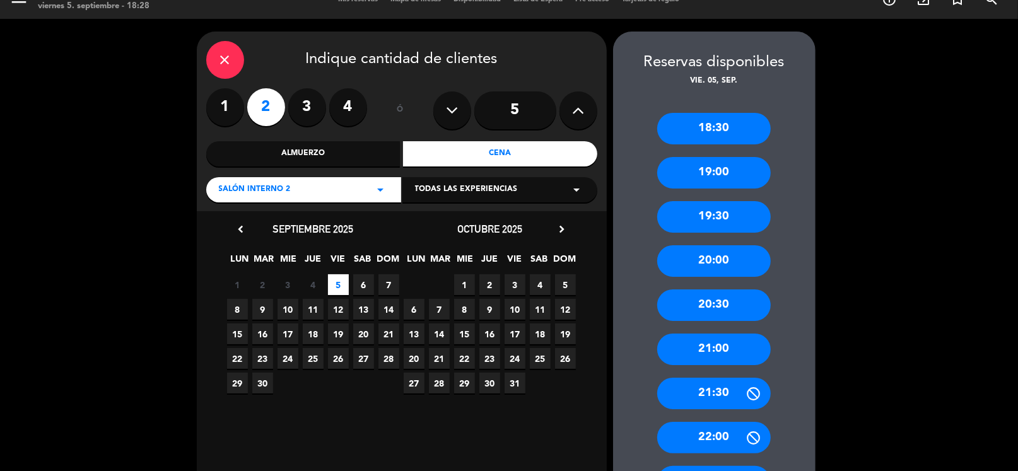
click at [708, 392] on div "21:30" at bounding box center [714, 394] width 114 height 32
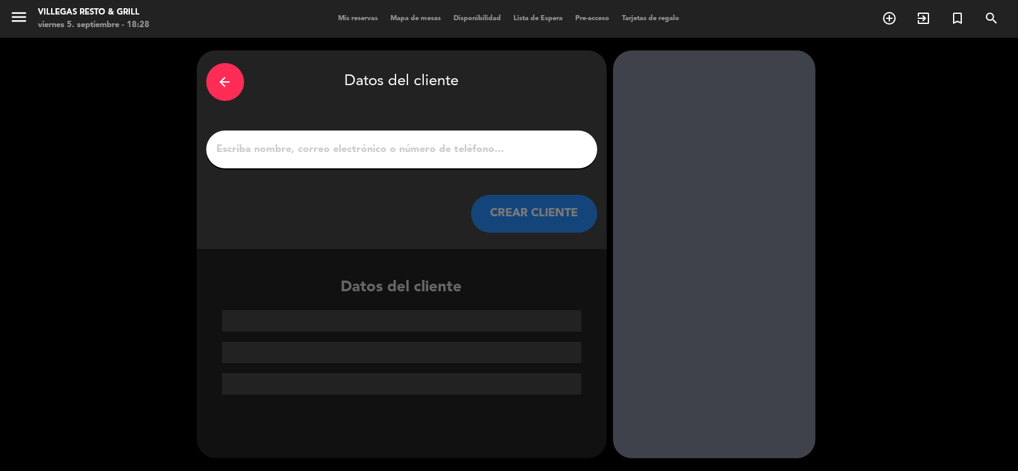
scroll to position [0, 0]
click at [415, 148] on input "1" at bounding box center [402, 150] width 372 height 18
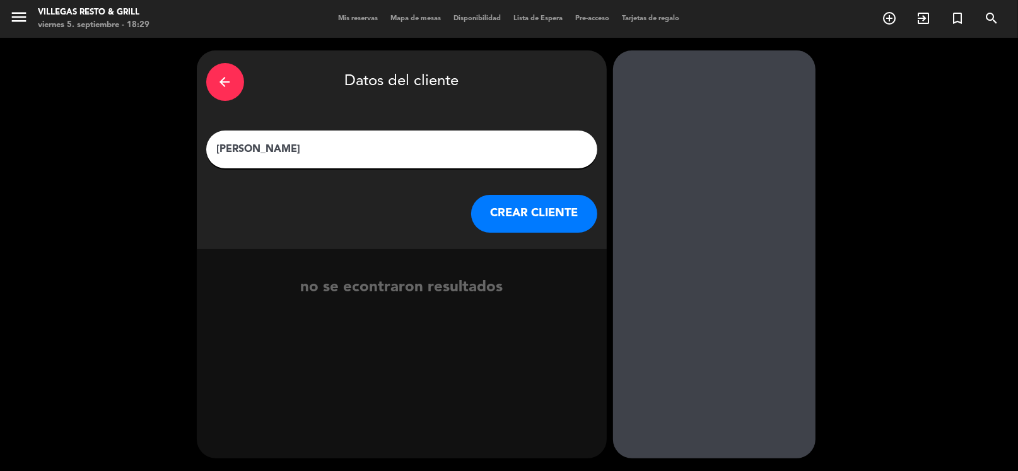
type input "[PERSON_NAME]"
click at [513, 212] on button "CREAR CLIENTE" at bounding box center [534, 214] width 126 height 38
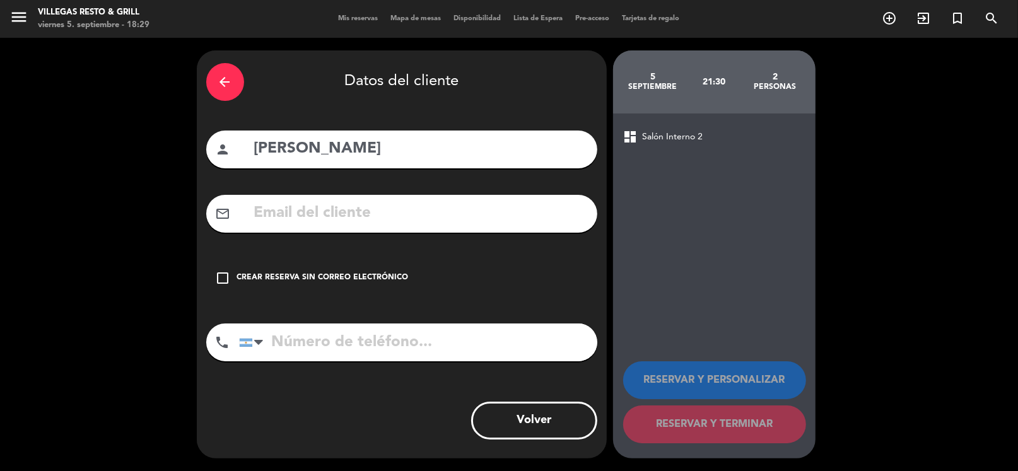
click at [356, 345] on input "tel" at bounding box center [418, 343] width 358 height 38
type input "1161899287"
click at [387, 284] on div "Crear reserva sin correo electrónico" at bounding box center [323, 278] width 172 height 13
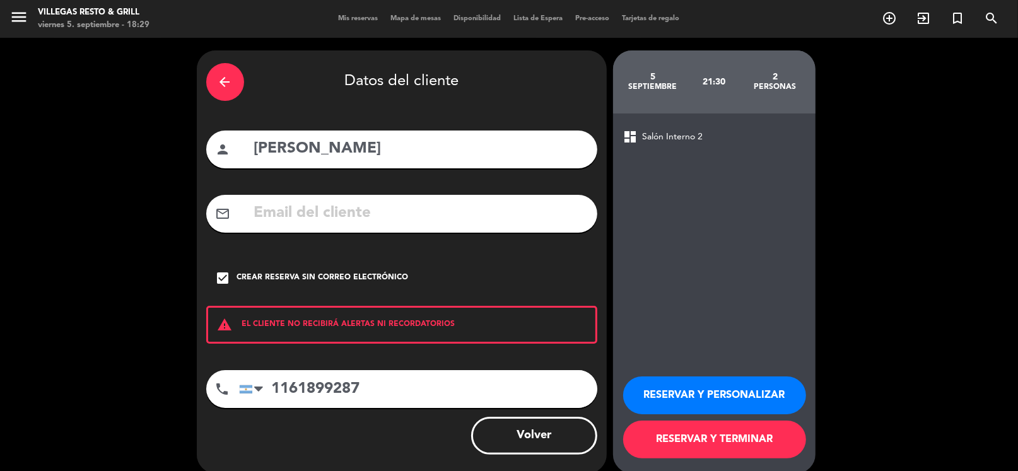
click at [642, 384] on button "RESERVAR Y PERSONALIZAR" at bounding box center [714, 396] width 183 height 38
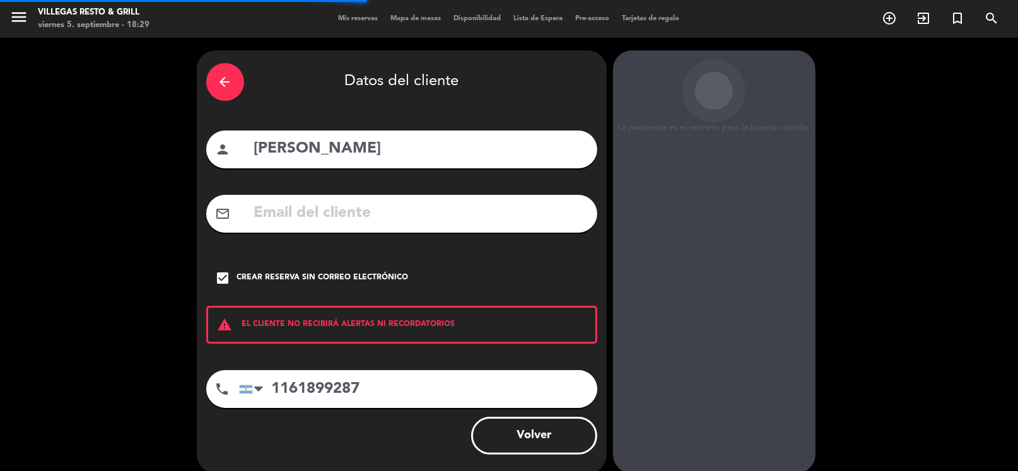
scroll to position [33, 0]
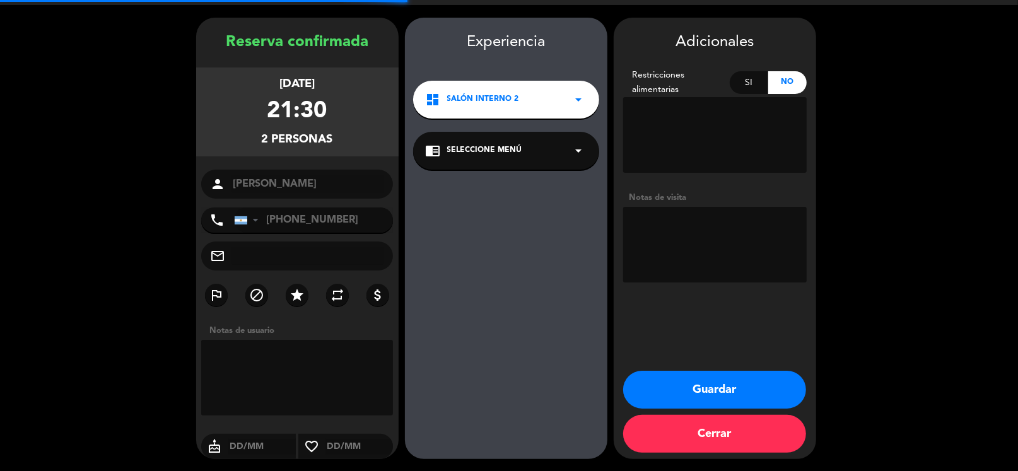
click at [710, 244] on textarea at bounding box center [715, 245] width 184 height 76
type textarea "fío"
click at [690, 385] on button "Guardar" at bounding box center [714, 390] width 183 height 38
